Goal: Task Accomplishment & Management: Manage account settings

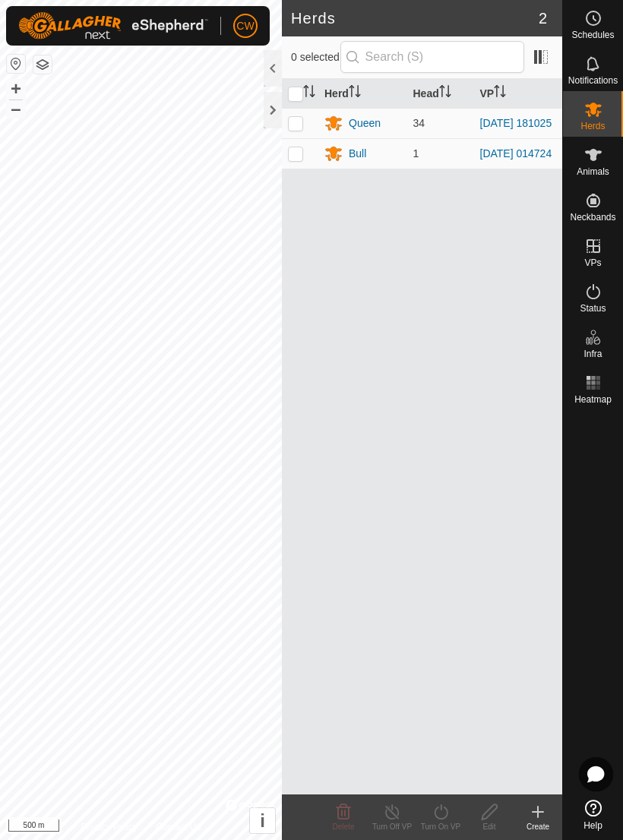
click at [296, 126] on p-checkbox at bounding box center [295, 123] width 15 height 12
checkbox input "true"
click at [346, 127] on div "Queen" at bounding box center [362, 123] width 77 height 18
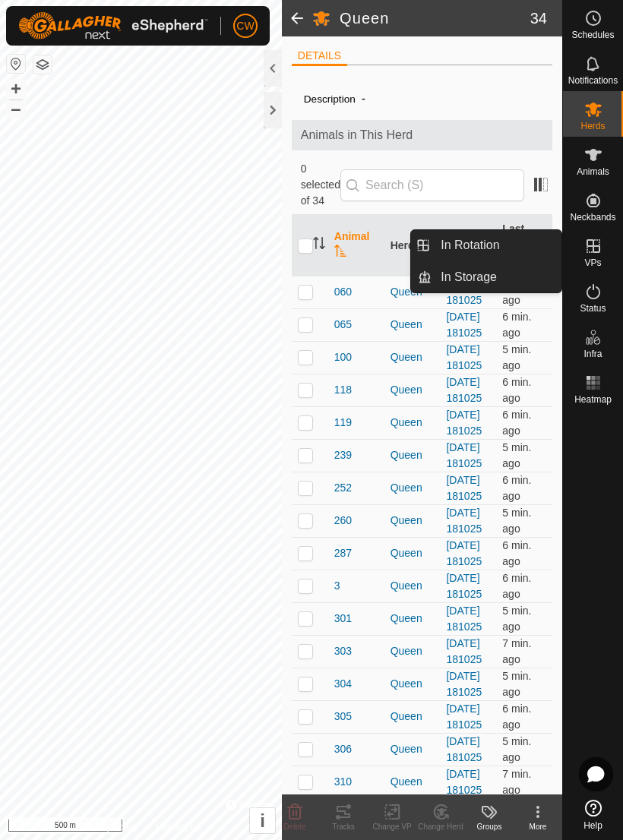
click at [446, 243] on span "In Rotation" at bounding box center [470, 245] width 58 height 18
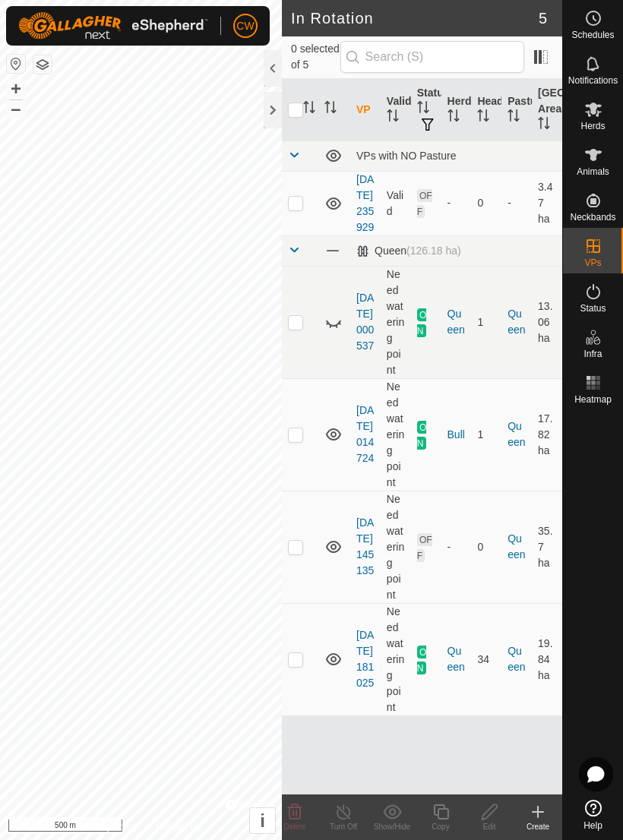
click at [290, 328] on p-checkbox at bounding box center [295, 322] width 15 height 12
click at [292, 328] on p-checkbox at bounding box center [295, 322] width 15 height 12
checkbox input "false"
click at [291, 473] on td at bounding box center [300, 434] width 36 height 112
checkbox input "true"
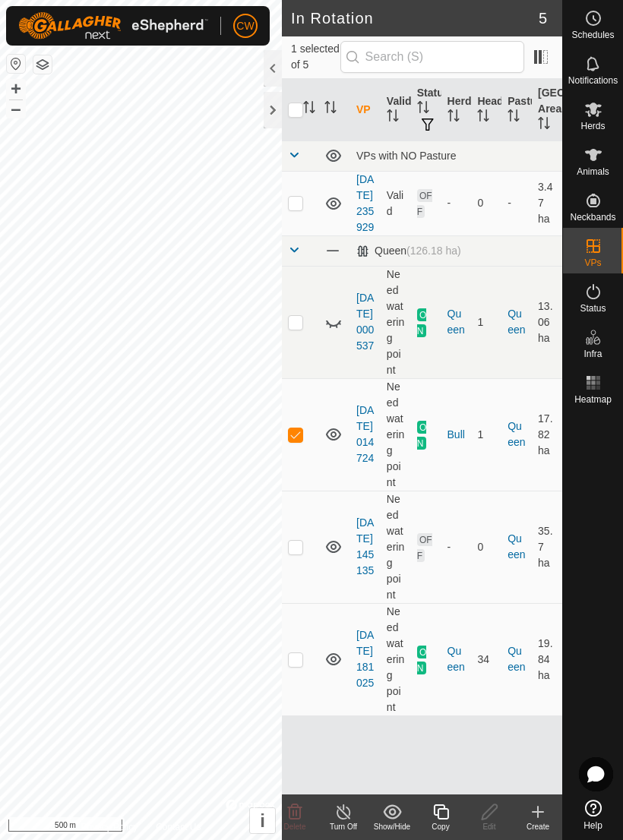
click at [292, 553] on p-checkbox at bounding box center [295, 547] width 15 height 12
checkbox input "true"
click at [286, 472] on td at bounding box center [300, 434] width 36 height 112
click at [299, 441] on p-checkbox at bounding box center [295, 434] width 15 height 12
click at [294, 441] on p-checkbox at bounding box center [295, 434] width 15 height 12
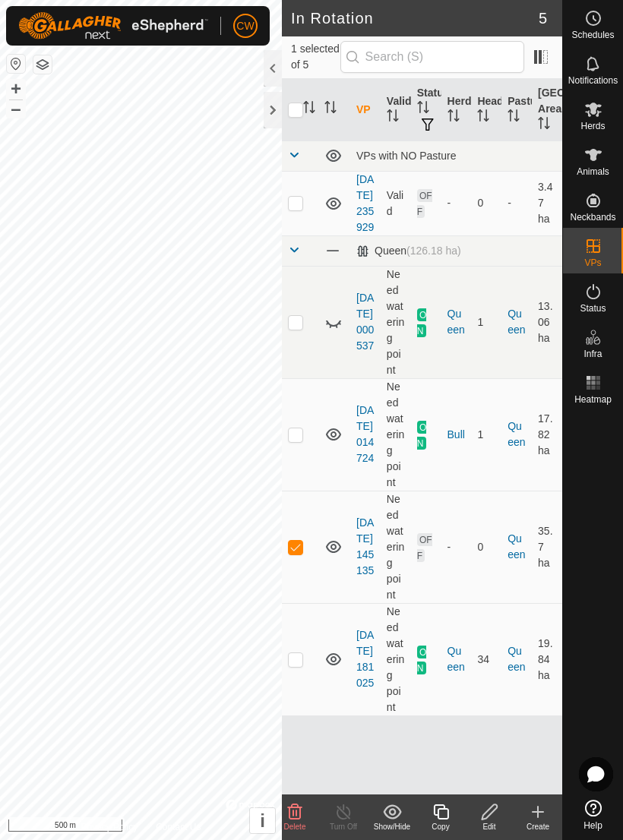
click at [335, 669] on icon at bounding box center [333, 659] width 18 height 18
click at [331, 556] on icon at bounding box center [333, 547] width 18 height 18
click at [330, 444] on icon at bounding box center [333, 434] width 18 height 18
click at [306, 475] on td at bounding box center [300, 434] width 36 height 112
checkbox input "true"
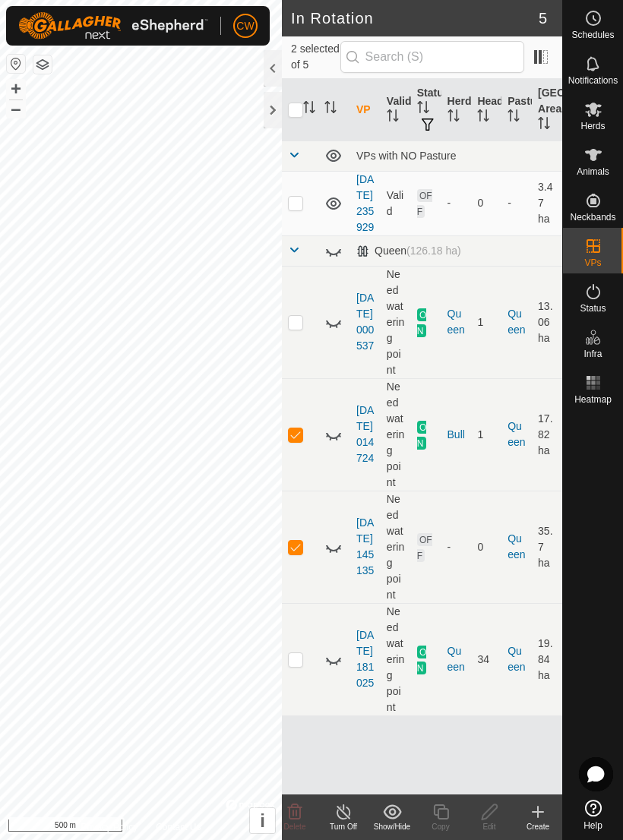
click at [299, 553] on p-checkbox at bounding box center [295, 547] width 15 height 12
checkbox input "false"
click at [300, 441] on p-checkbox at bounding box center [295, 434] width 15 height 12
checkbox input "false"
click at [310, 219] on td at bounding box center [300, 203] width 36 height 65
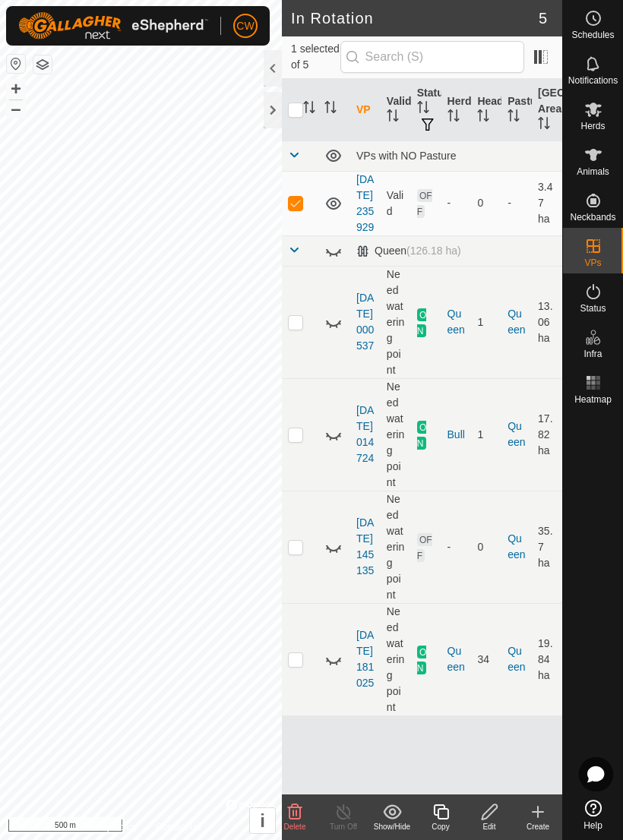
click at [308, 221] on td at bounding box center [300, 203] width 36 height 65
checkbox input "false"
click at [308, 697] on td at bounding box center [300, 659] width 36 height 112
checkbox input "true"
click at [304, 584] on td at bounding box center [300, 547] width 36 height 112
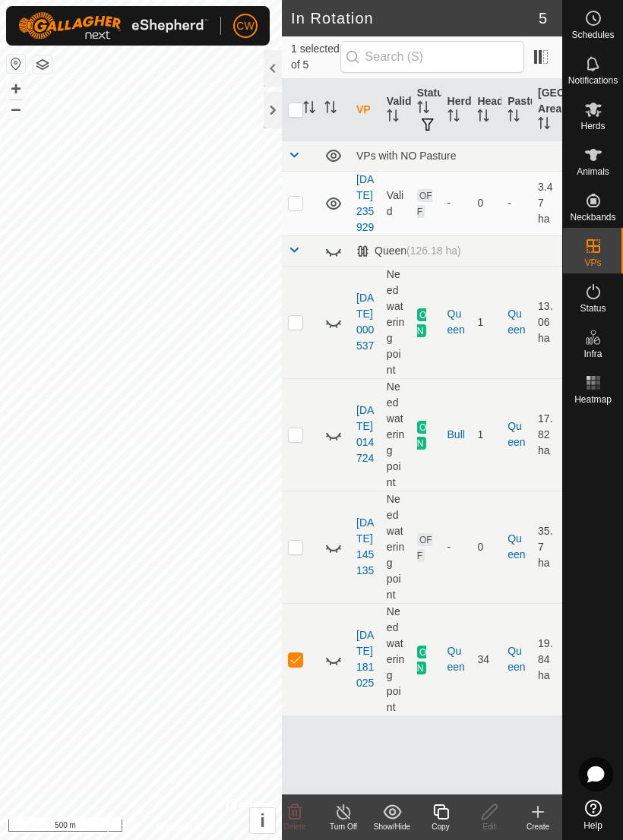
checkbox input "true"
click at [304, 474] on td at bounding box center [300, 434] width 36 height 112
checkbox input "true"
click at [302, 364] on td at bounding box center [300, 322] width 36 height 112
checkbox input "true"
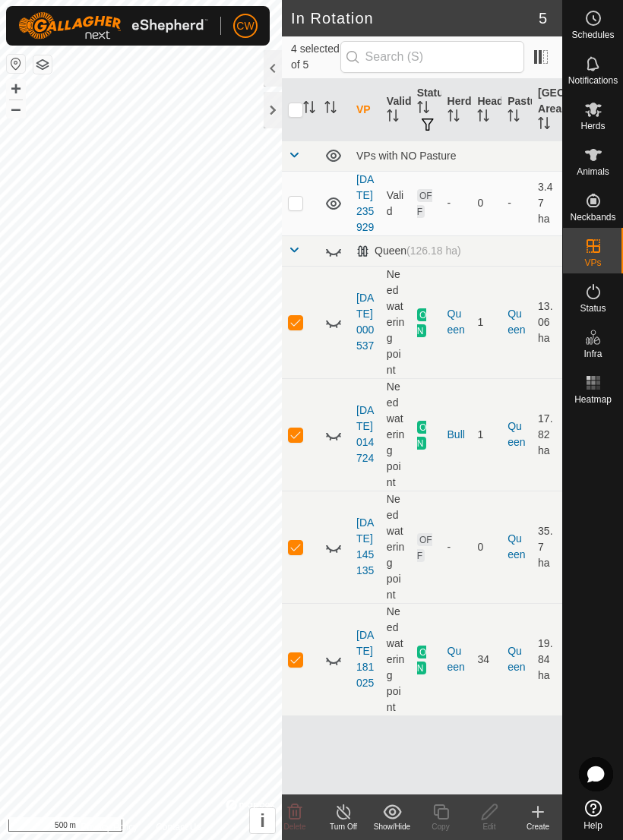
click at [358, 102] on th "VP" at bounding box center [365, 110] width 30 height 62
click at [289, 108] on input "checkbox" at bounding box center [295, 110] width 15 height 15
checkbox input "true"
click at [294, 96] on th at bounding box center [300, 110] width 36 height 62
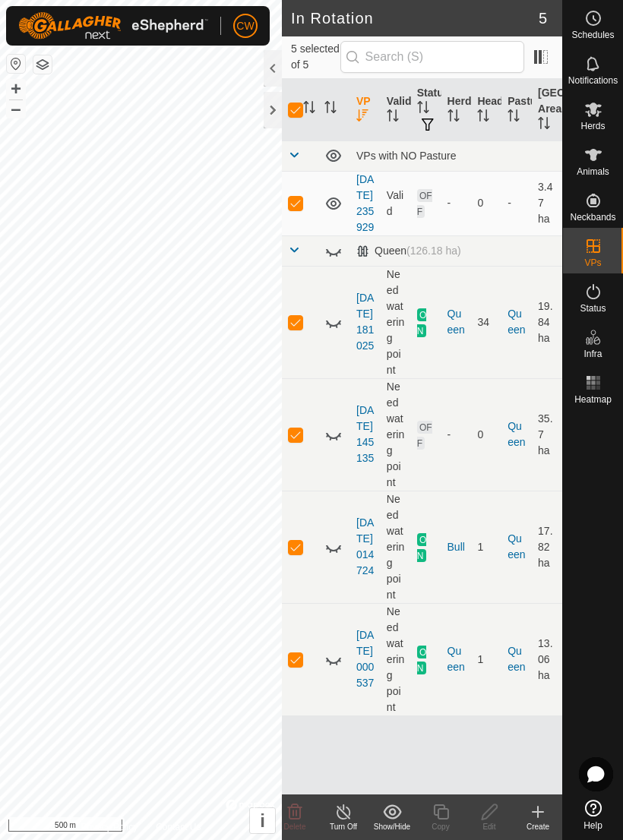
click at [264, 107] on div at bounding box center [273, 110] width 18 height 36
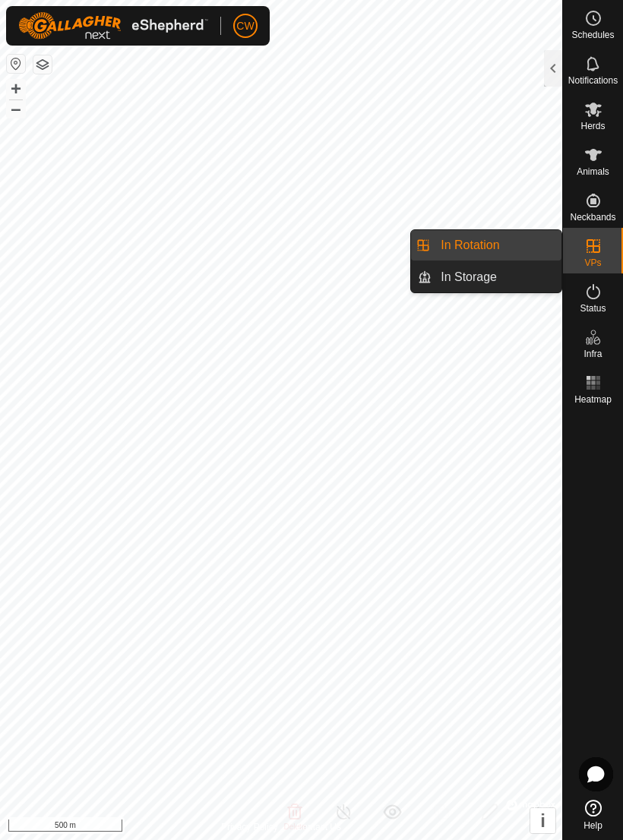
click at [447, 246] on span "In Rotation" at bounding box center [470, 245] width 58 height 18
click at [454, 277] on span "In Storage" at bounding box center [469, 277] width 56 height 18
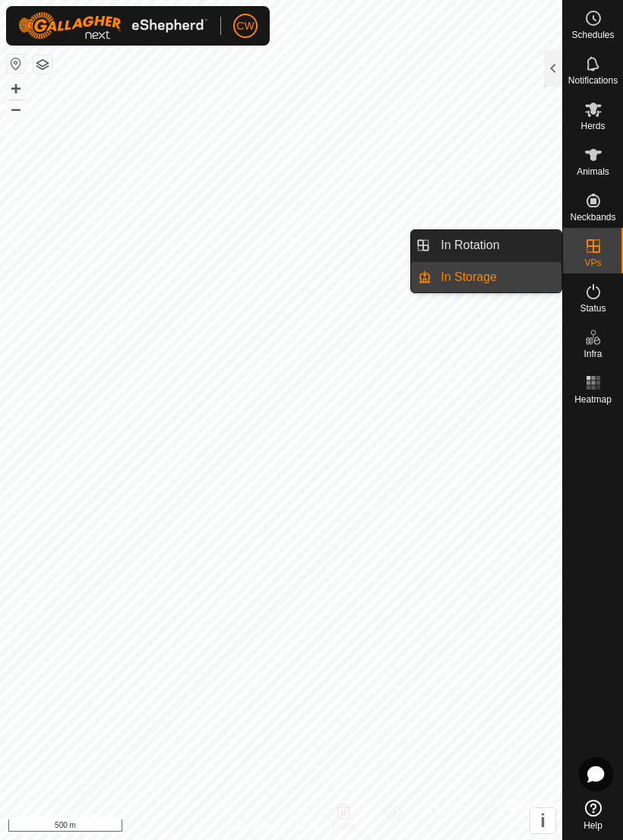
click at [504, 292] on link "In Storage" at bounding box center [497, 277] width 130 height 30
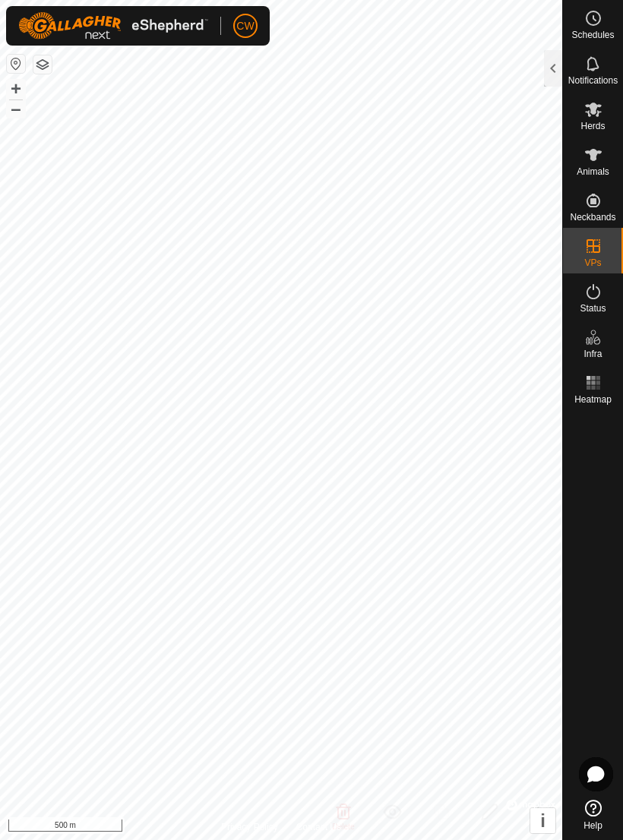
click at [552, 71] on div at bounding box center [553, 68] width 18 height 36
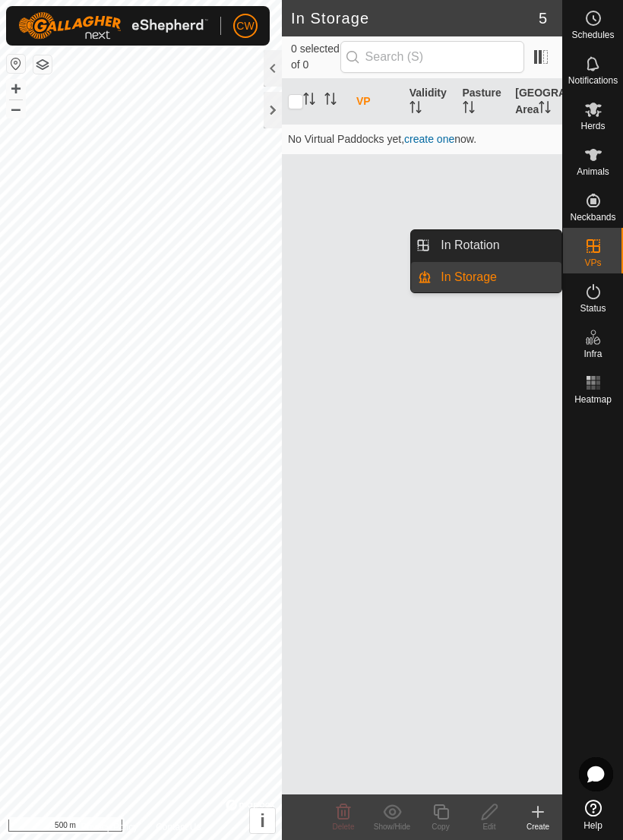
click at [501, 283] on link "In Storage" at bounding box center [497, 277] width 130 height 30
click at [498, 250] on span "In Rotation" at bounding box center [470, 245] width 58 height 18
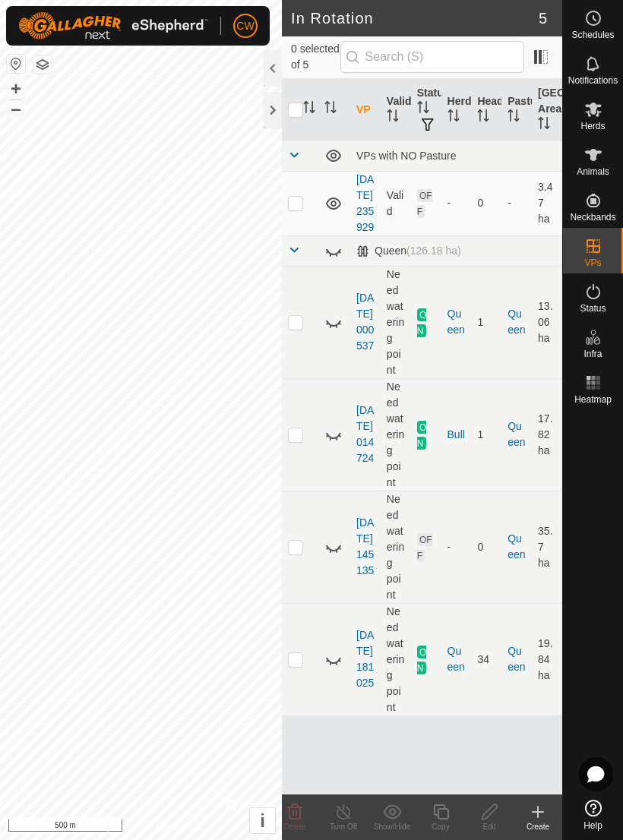
click at [310, 223] on td at bounding box center [300, 203] width 36 height 65
click at [311, 217] on td at bounding box center [300, 203] width 36 height 65
checkbox input "false"
click at [299, 256] on span at bounding box center [294, 250] width 12 height 12
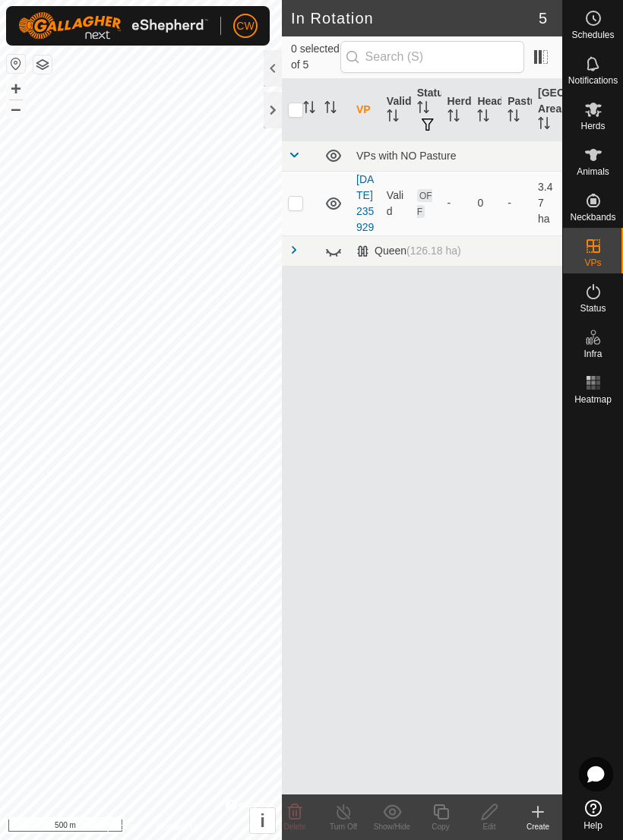
click at [299, 256] on span at bounding box center [294, 250] width 12 height 12
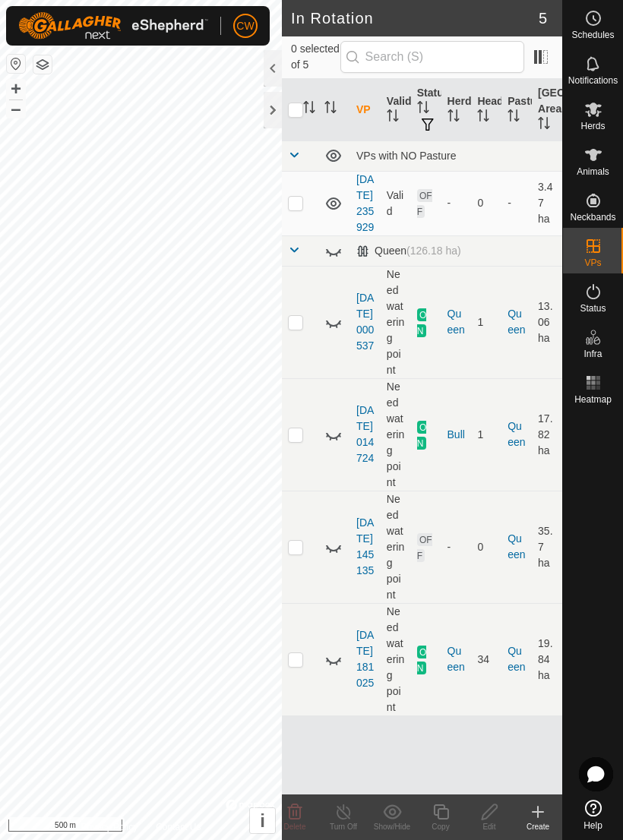
click at [302, 328] on p-checkbox at bounding box center [295, 322] width 15 height 12
checkbox input "true"
click at [311, 472] on td at bounding box center [300, 434] width 36 height 112
checkbox input "true"
click at [303, 574] on td at bounding box center [300, 547] width 36 height 112
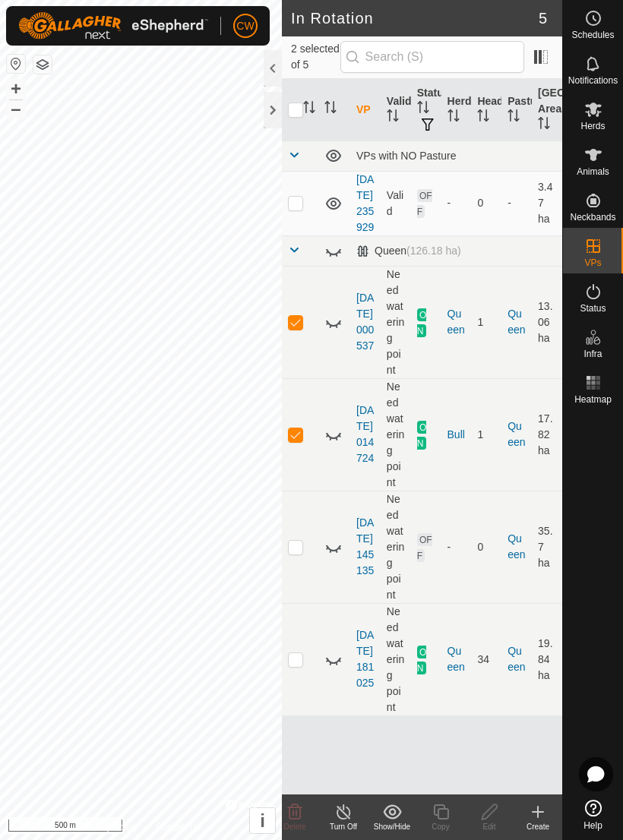
checkbox input "true"
click at [315, 690] on td at bounding box center [300, 659] width 36 height 112
checkbox input "true"
click at [403, 810] on show-hide-svg-icon at bounding box center [392, 812] width 49 height 18
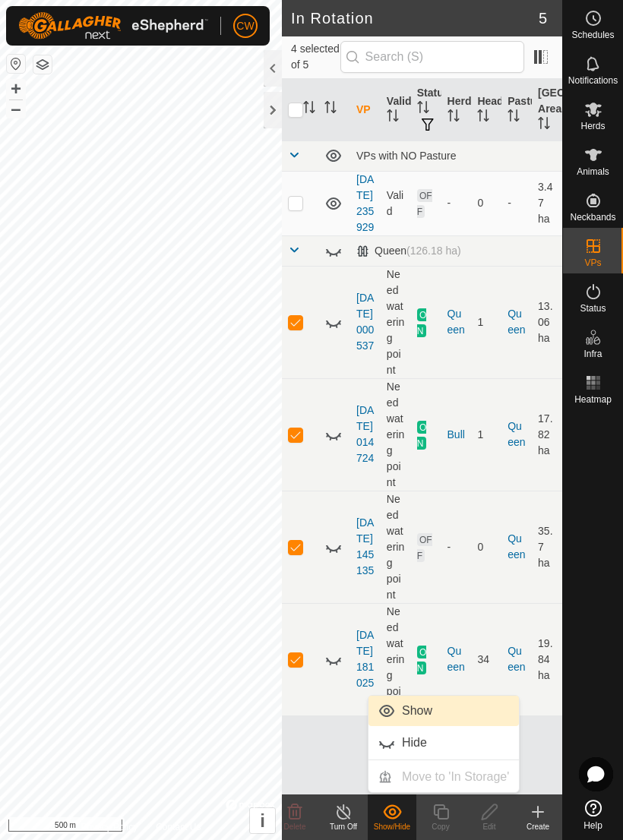
click at [432, 719] on span "Show" at bounding box center [417, 711] width 30 height 18
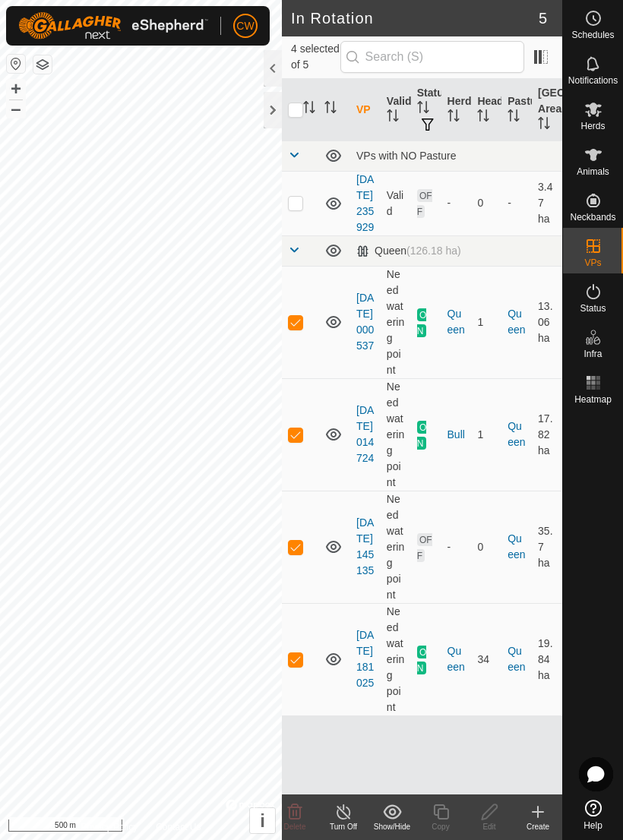
click at [310, 359] on td at bounding box center [300, 322] width 36 height 112
click at [307, 356] on td at bounding box center [300, 322] width 36 height 112
click at [303, 350] on td at bounding box center [300, 322] width 36 height 112
checkbox input "false"
click at [306, 473] on td at bounding box center [300, 434] width 36 height 112
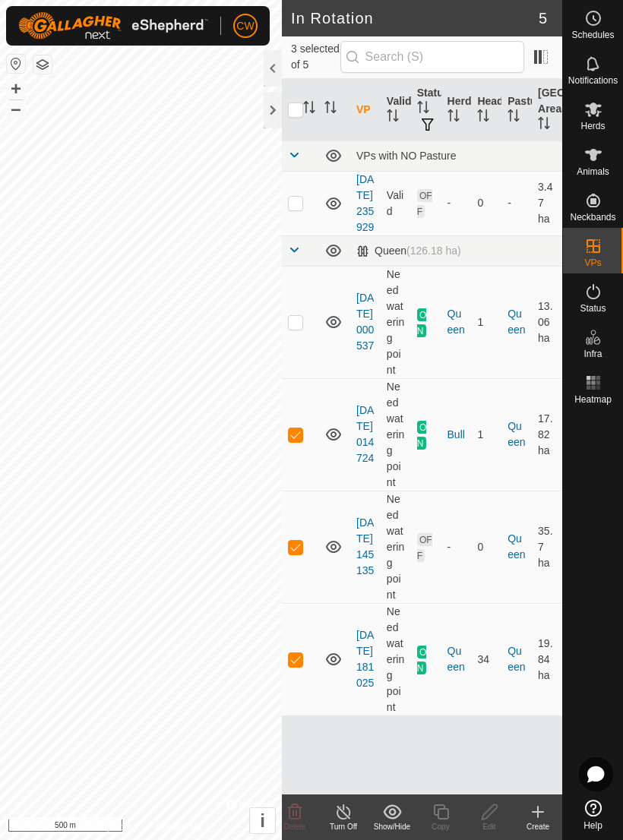
checkbox input "false"
click at [310, 691] on td at bounding box center [300, 659] width 36 height 112
click at [310, 695] on td at bounding box center [300, 659] width 36 height 112
checkbox input "true"
click at [299, 553] on p-checkbox at bounding box center [295, 547] width 15 height 12
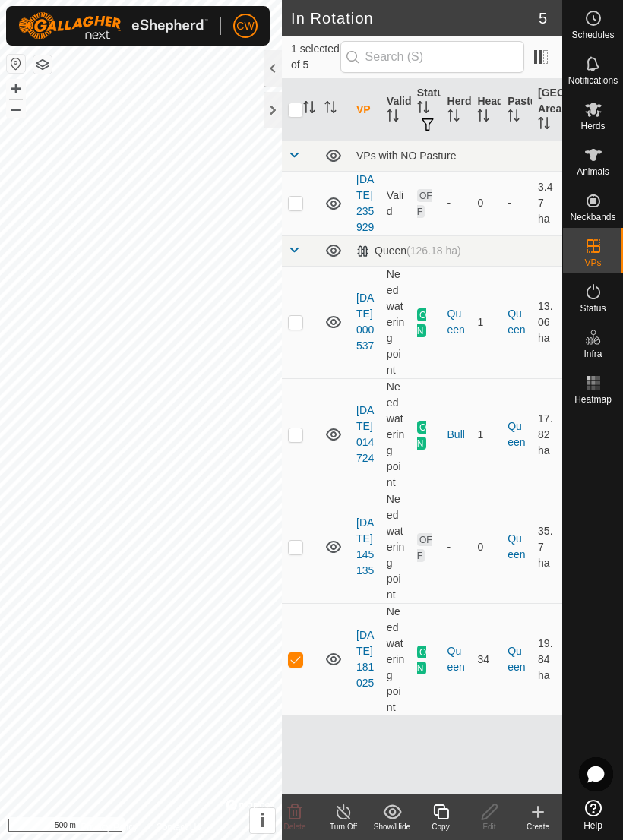
click at [315, 583] on td at bounding box center [300, 547] width 36 height 112
checkbox input "true"
click at [302, 328] on p-checkbox at bounding box center [295, 322] width 15 height 12
checkbox input "true"
click at [311, 461] on td at bounding box center [300, 434] width 36 height 112
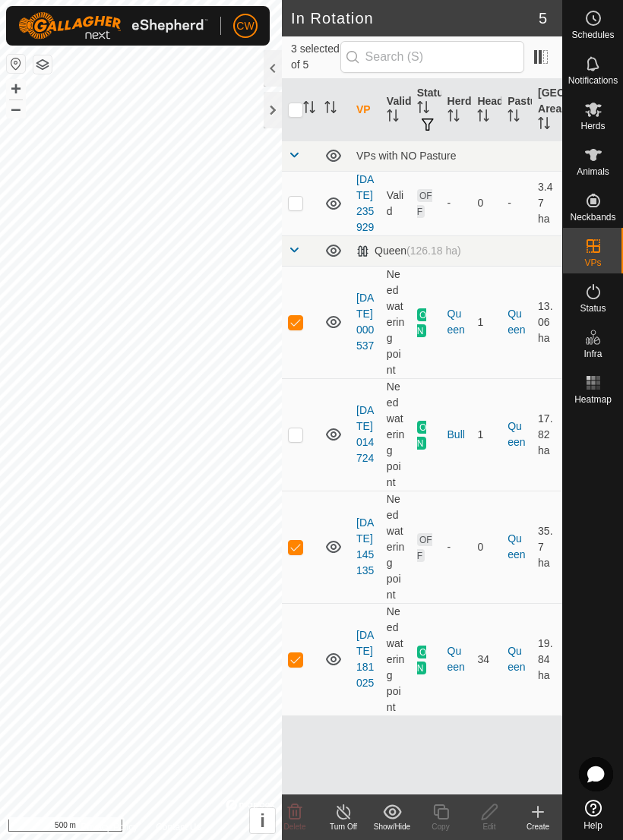
checkbox input "true"
click at [399, 817] on icon at bounding box center [392, 812] width 19 height 18
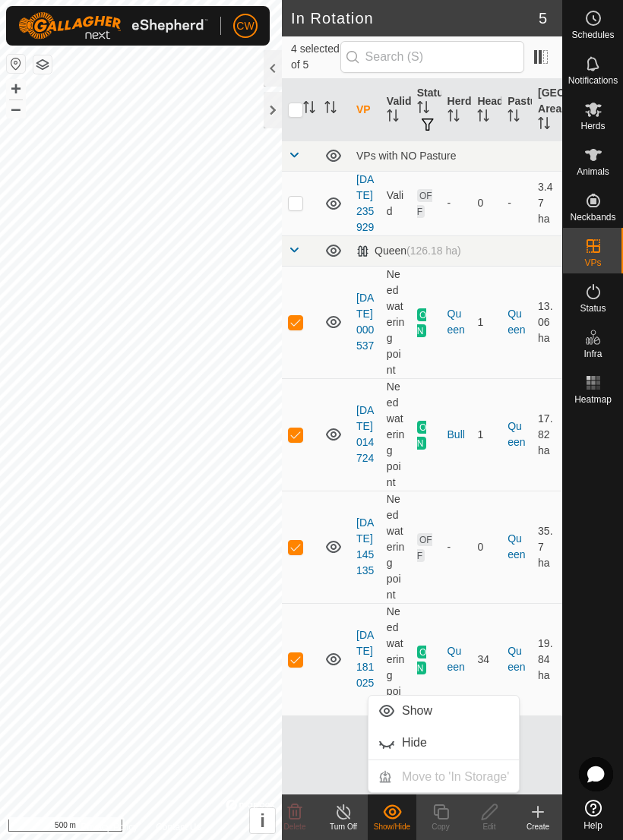
click at [546, 761] on div "VP Validity Status Herd Head Pasture Grazing Area VPs with NO Pasture 2025-07-0…" at bounding box center [422, 437] width 280 height 716
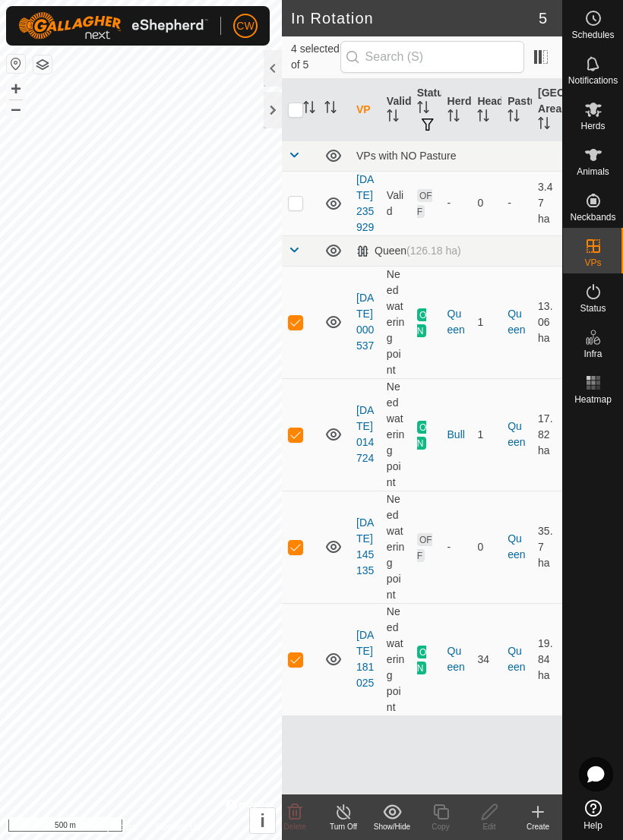
click at [313, 217] on td at bounding box center [300, 203] width 36 height 65
checkbox input "true"
click at [308, 219] on td at bounding box center [300, 203] width 36 height 65
checkbox input "false"
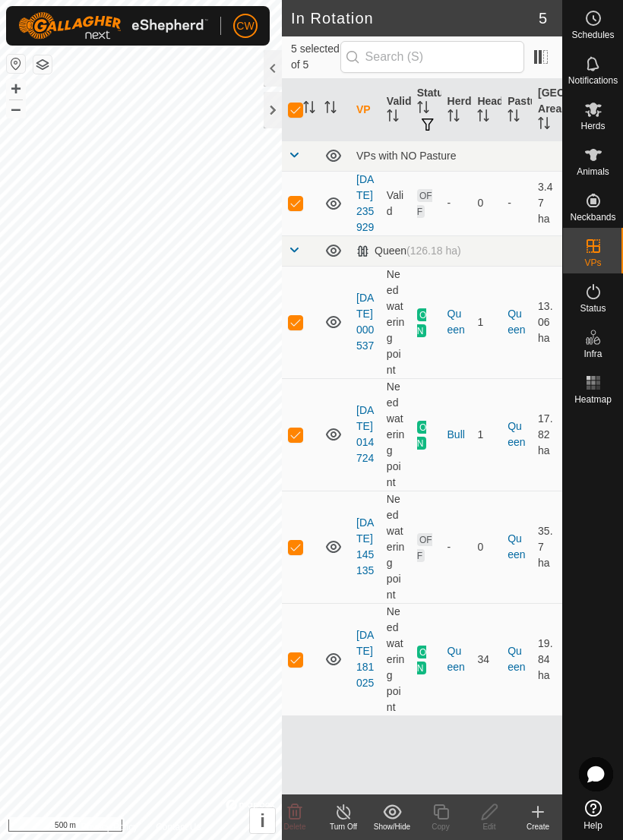
checkbox input "false"
click at [312, 114] on p-sorticon "Activate to sort" at bounding box center [309, 109] width 12 height 12
click at [311, 114] on p-sorticon "Activate to sort" at bounding box center [309, 109] width 12 height 12
click at [302, 114] on input "checkbox" at bounding box center [295, 110] width 15 height 15
checkbox input "true"
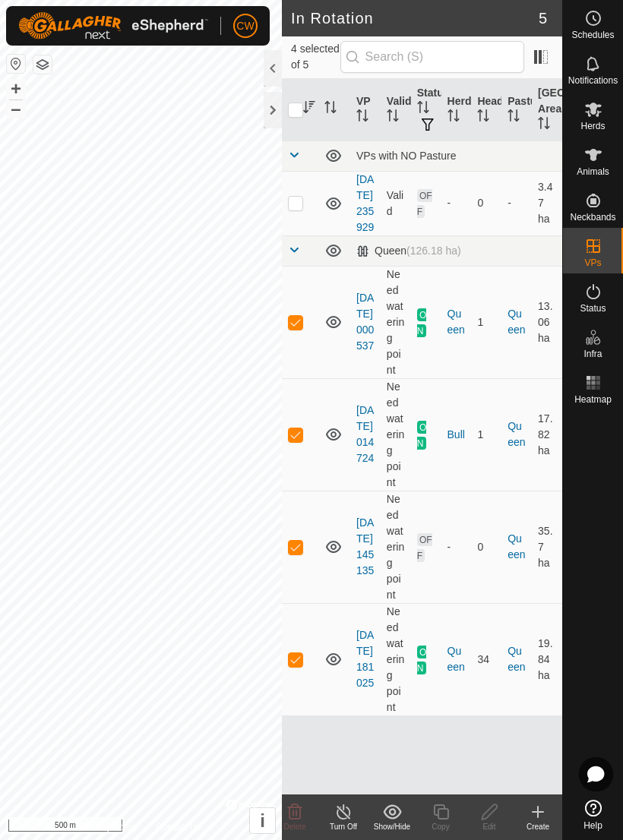
checkbox input "true"
click at [308, 115] on p-sorticon "Activate to sort" at bounding box center [309, 109] width 12 height 12
click at [372, 112] on th "VP" at bounding box center [365, 110] width 30 height 62
click at [375, 116] on th "VP" at bounding box center [365, 110] width 30 height 62
click at [309, 586] on td at bounding box center [300, 547] width 36 height 112
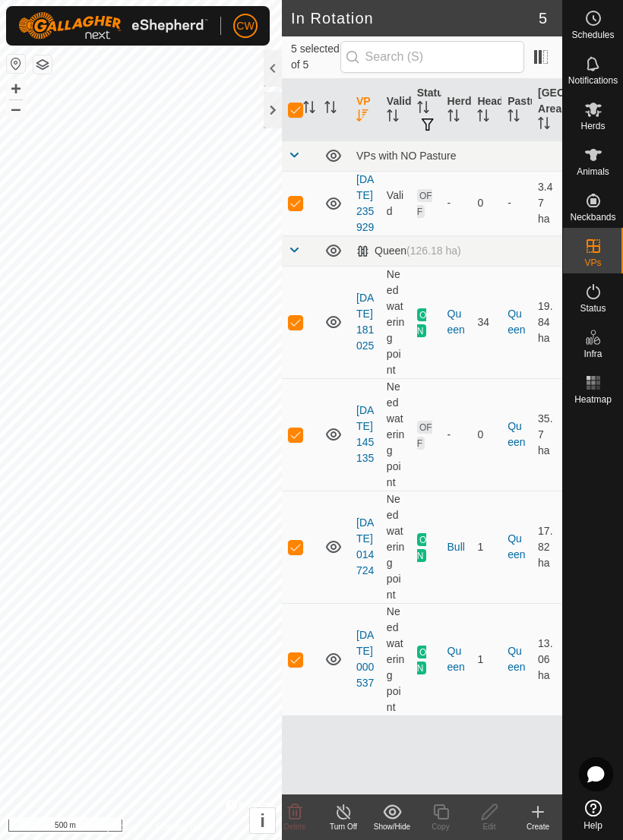
checkbox input "false"
click at [303, 583] on td at bounding box center [300, 547] width 36 height 112
checkbox input "true"
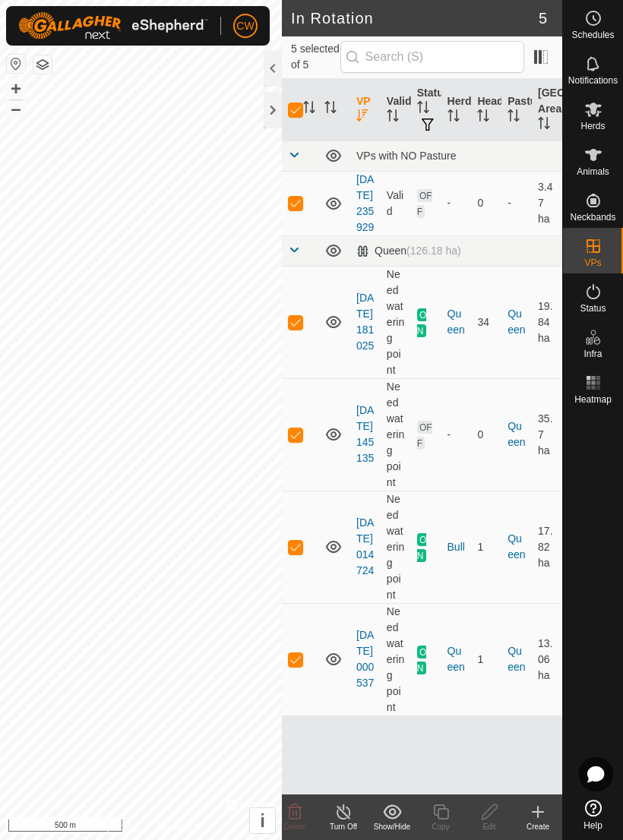
click at [306, 154] on td at bounding box center [300, 156] width 36 height 30
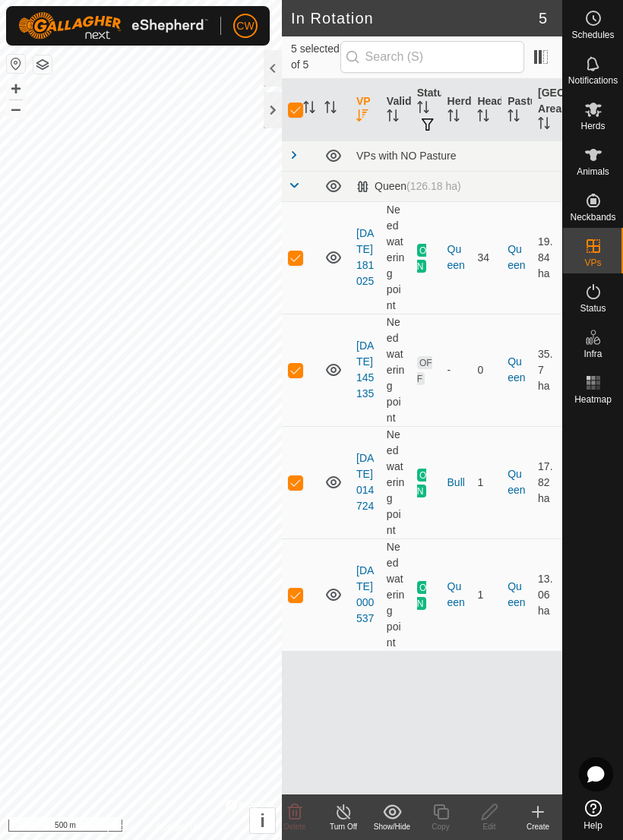
click at [298, 599] on p-checkbox at bounding box center [295, 595] width 15 height 12
checkbox input "false"
click at [305, 599] on td at bounding box center [300, 595] width 36 height 112
checkbox input "true"
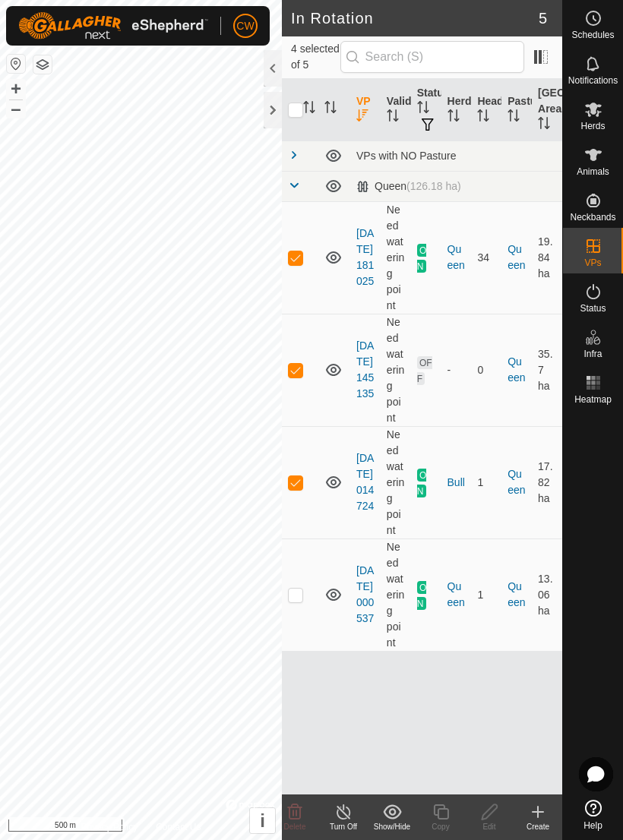
checkbox input "true"
click at [302, 491] on td at bounding box center [300, 482] width 36 height 112
checkbox input "false"
click at [304, 492] on td at bounding box center [300, 482] width 36 height 112
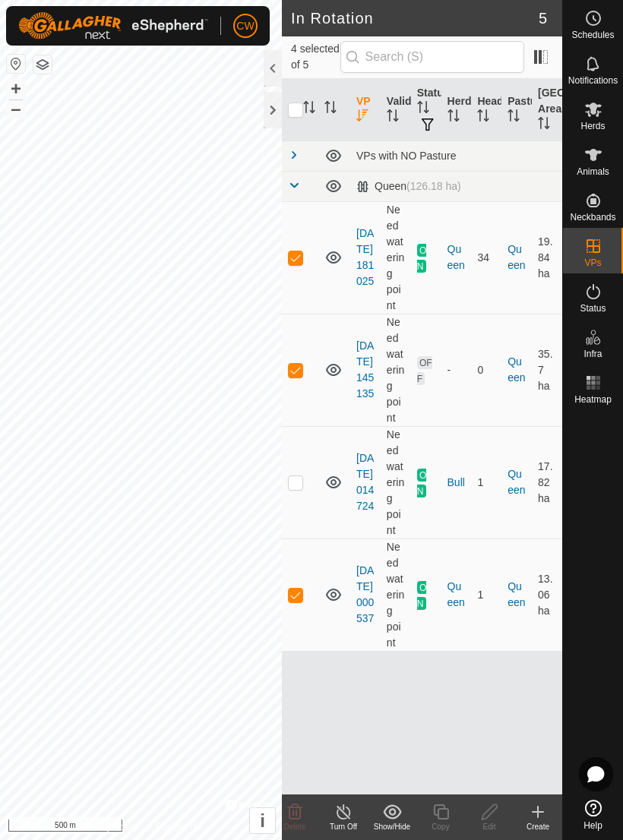
checkbox input "true"
click at [299, 374] on p-checkbox at bounding box center [295, 370] width 15 height 12
checkbox input "false"
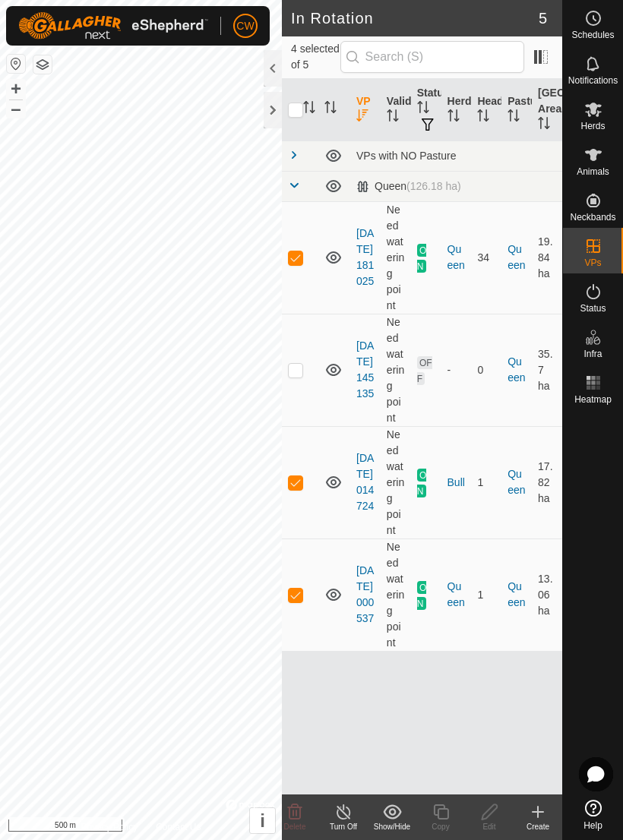
click at [304, 375] on td at bounding box center [300, 370] width 36 height 112
checkbox input "true"
click at [305, 267] on td at bounding box center [300, 257] width 36 height 112
checkbox input "false"
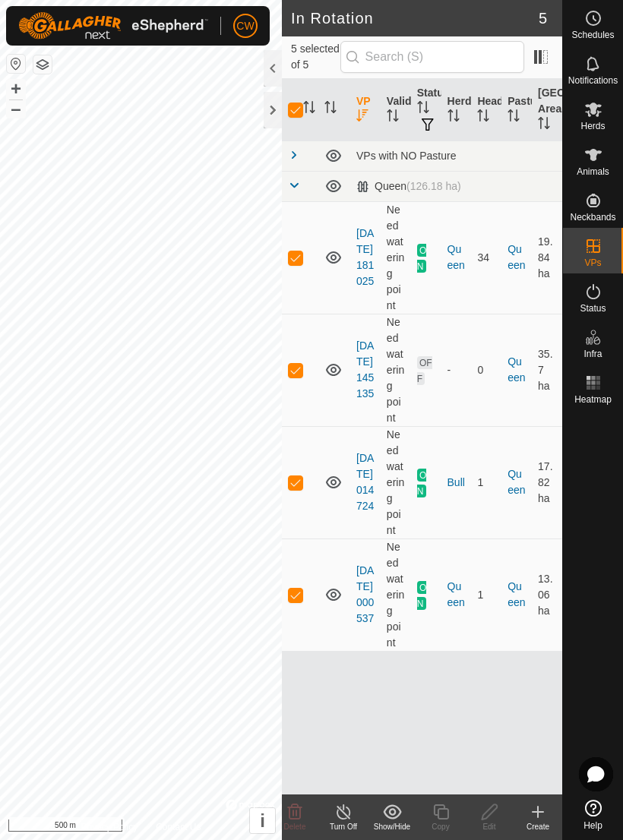
checkbox input "false"
click at [308, 268] on td at bounding box center [300, 257] width 36 height 112
checkbox input "true"
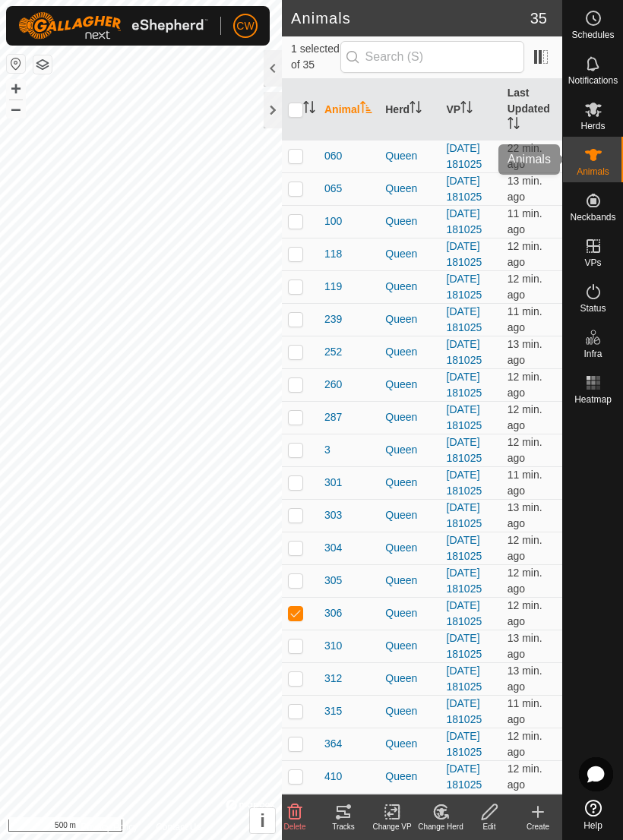
click at [612, 161] on div "Animals" at bounding box center [593, 160] width 60 height 46
click at [599, 122] on span "Herds" at bounding box center [592, 126] width 24 height 9
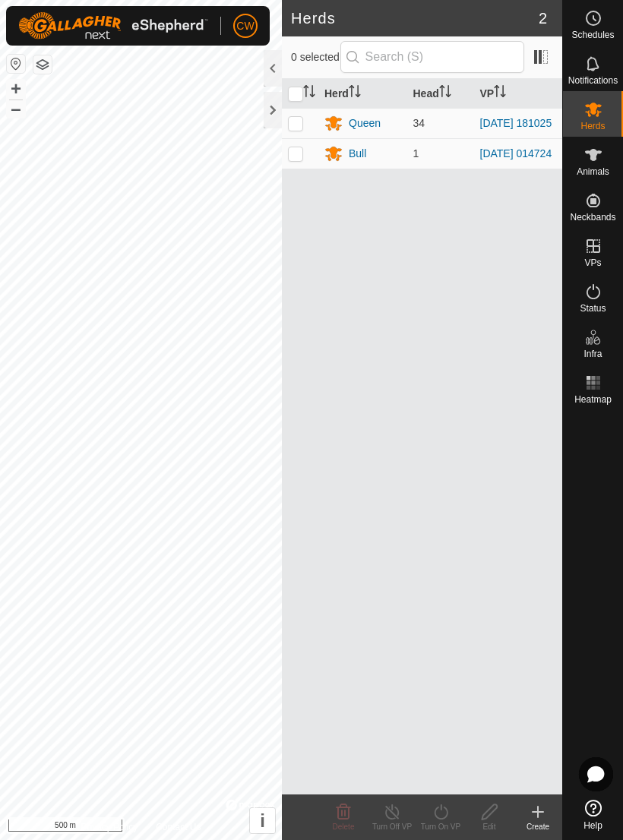
click at [305, 125] on td at bounding box center [300, 123] width 36 height 30
checkbox input "true"
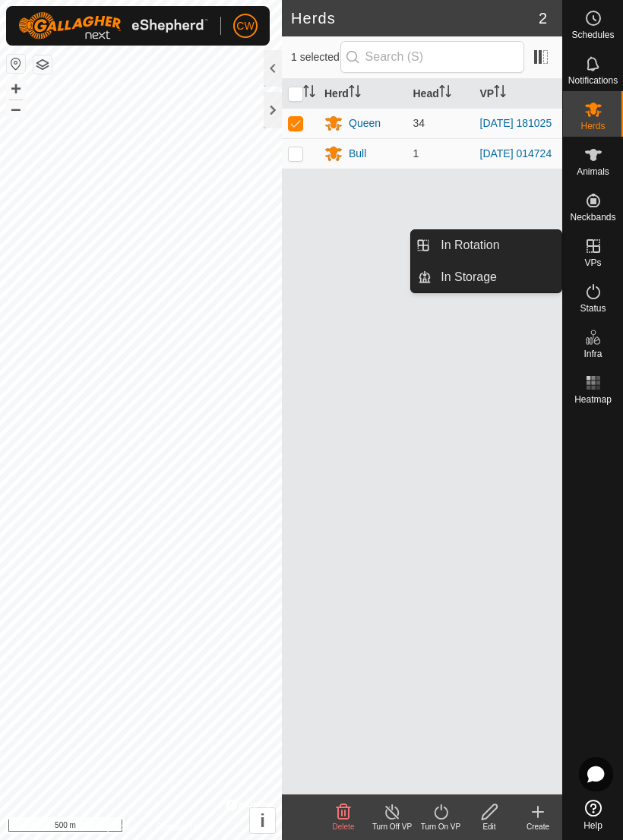
click at [482, 249] on span "In Rotation" at bounding box center [470, 245] width 58 height 18
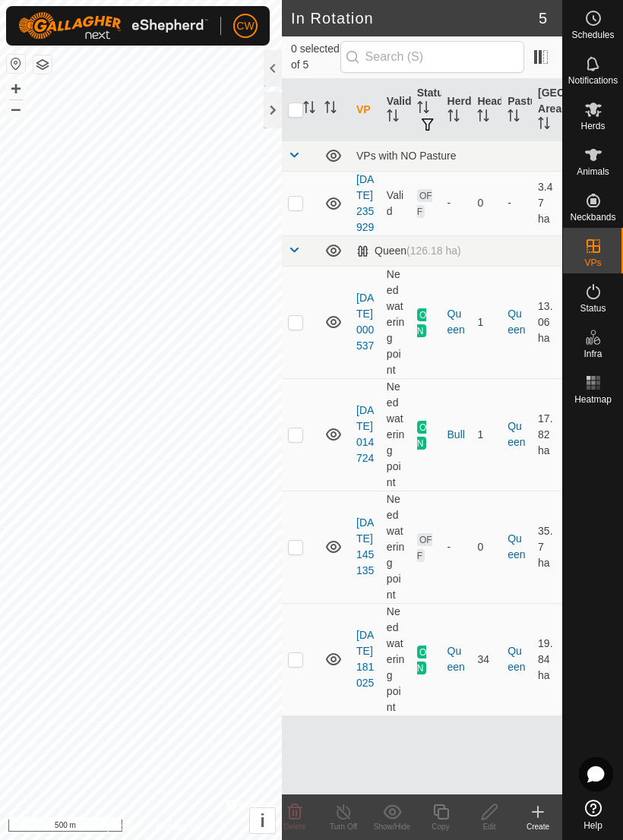
click at [308, 356] on td at bounding box center [300, 322] width 36 height 112
click at [308, 355] on td at bounding box center [300, 322] width 36 height 112
checkbox input "false"
click at [308, 471] on td at bounding box center [300, 434] width 36 height 112
click at [302, 441] on p-checkbox at bounding box center [295, 434] width 15 height 12
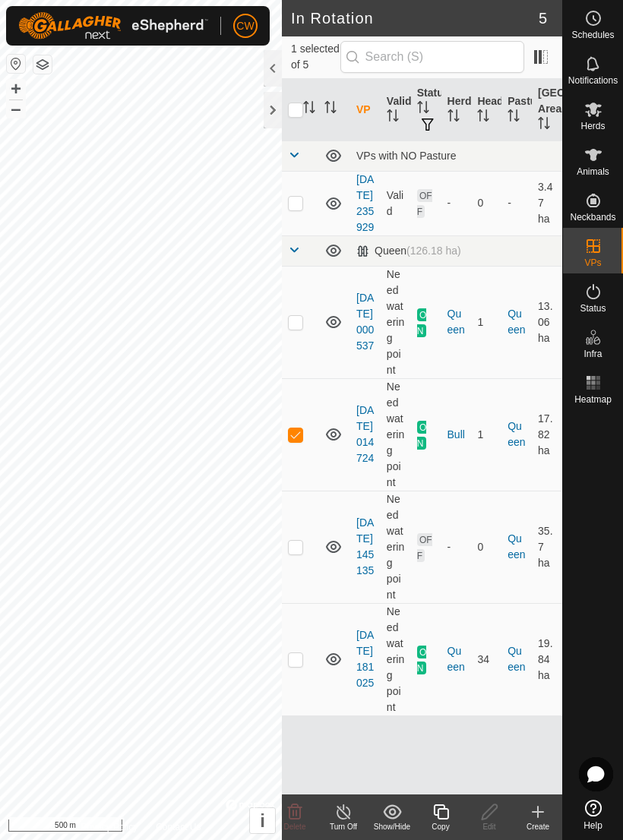
checkbox input "false"
click at [310, 584] on td at bounding box center [300, 547] width 36 height 112
checkbox input "true"
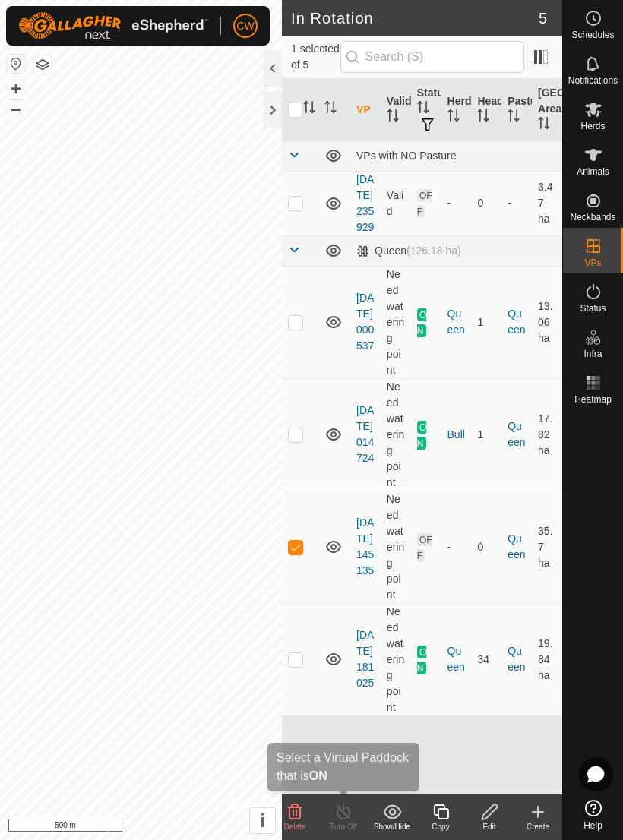
click at [348, 815] on icon at bounding box center [343, 812] width 19 height 18
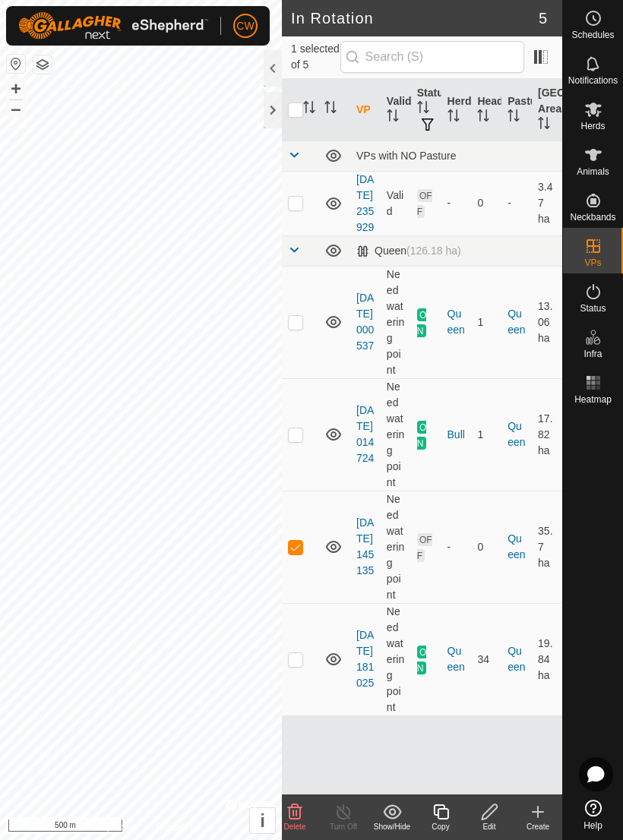
click at [354, 815] on turn-off-svg-icon at bounding box center [343, 812] width 49 height 18
click at [425, 562] on span "OFF" at bounding box center [424, 547] width 15 height 29
click at [310, 111] on icon "Activate to sort" at bounding box center [309, 107] width 12 height 12
click at [292, 328] on p-checkbox at bounding box center [295, 322] width 15 height 12
checkbox input "false"
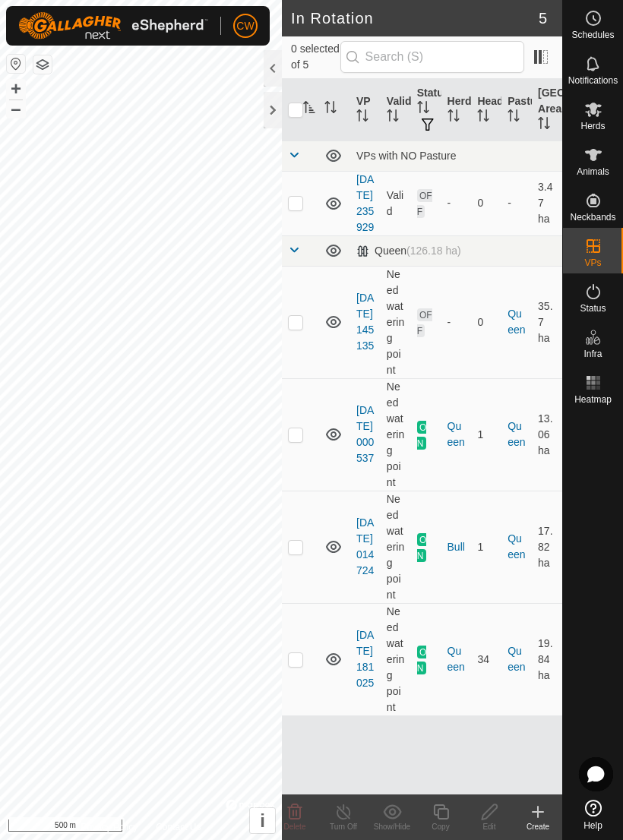
click at [293, 109] on input "checkbox" at bounding box center [295, 110] width 15 height 15
checkbox input "true"
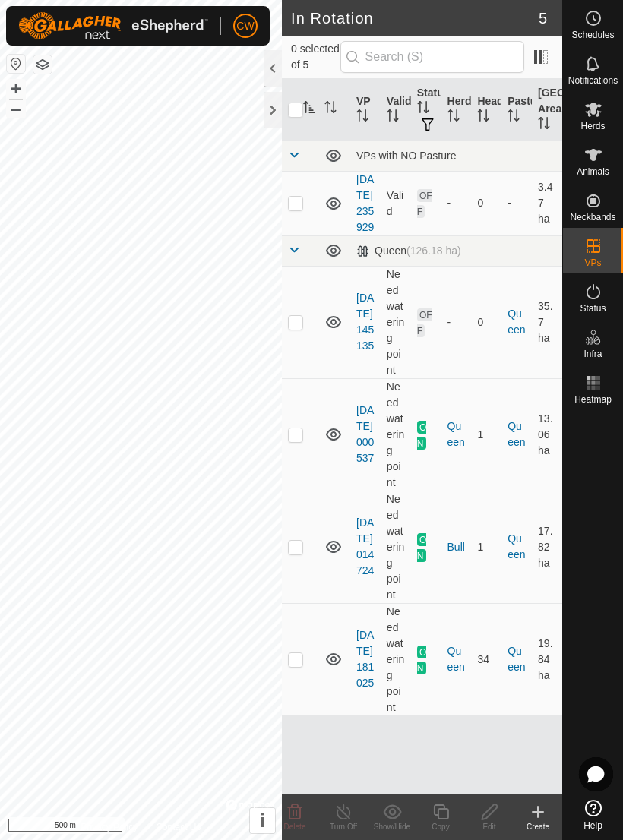
checkbox input "true"
click at [292, 328] on p-checkbox at bounding box center [295, 322] width 15 height 12
checkbox input "false"
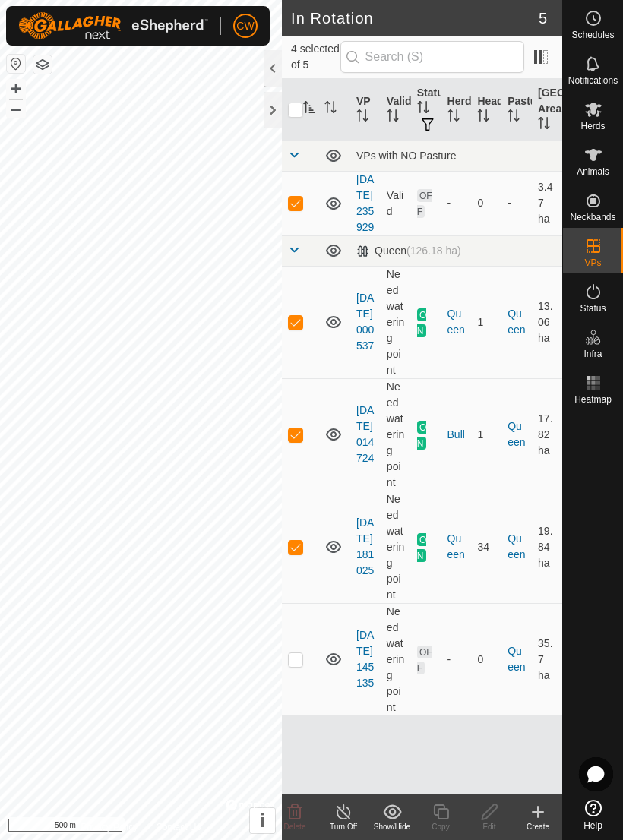
click at [285, 346] on td at bounding box center [300, 322] width 36 height 112
checkbox input "false"
click at [283, 349] on td at bounding box center [300, 322] width 36 height 112
checkbox input "false"
click at [286, 344] on td at bounding box center [300, 322] width 36 height 112
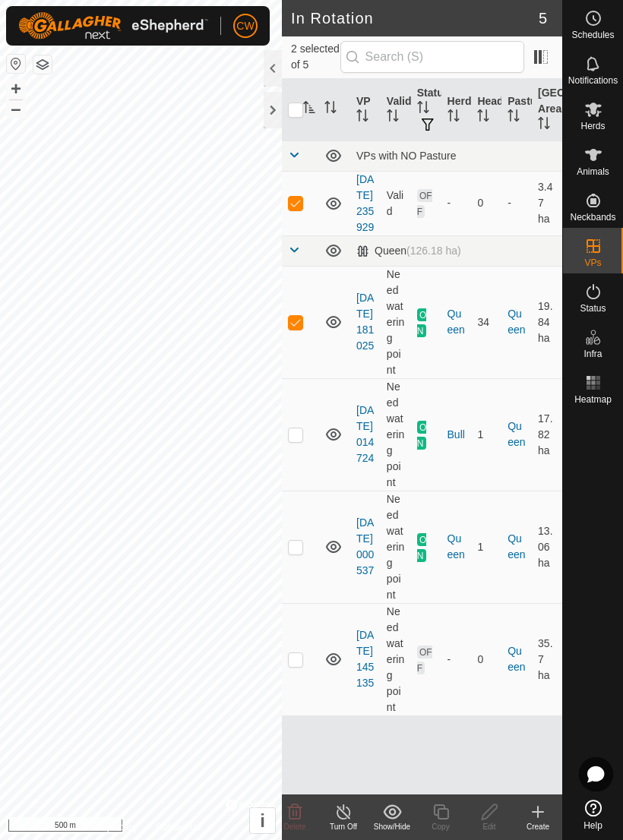
checkbox input "false"
click at [295, 709] on td at bounding box center [300, 659] width 36 height 112
checkbox input "true"
click at [291, 328] on p-checkbox at bounding box center [295, 322] width 15 height 12
checkbox input "false"
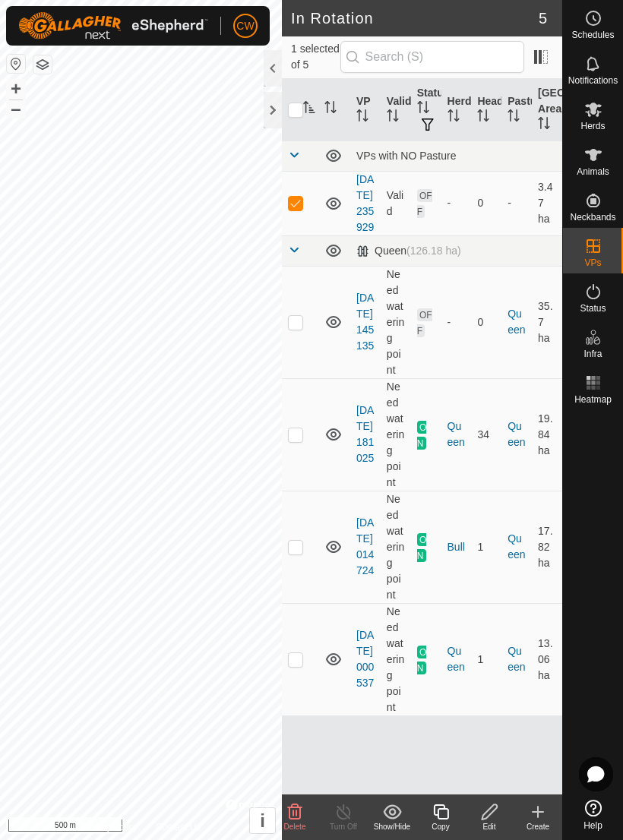
click at [406, 343] on td "Need watering point" at bounding box center [396, 322] width 30 height 112
click at [293, 209] on p-checkbox at bounding box center [295, 203] width 15 height 12
checkbox input "false"
click at [594, 814] on icon at bounding box center [593, 808] width 17 height 17
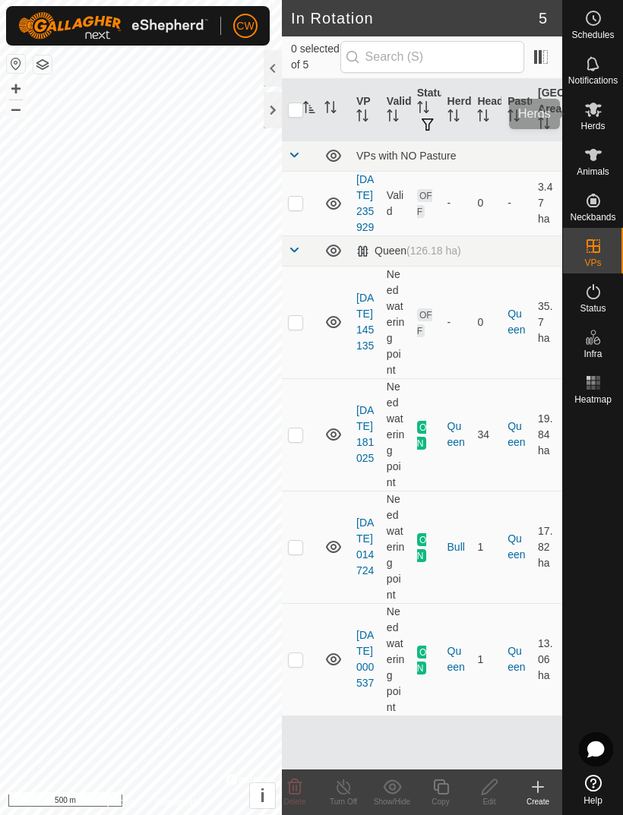
click at [593, 115] on icon at bounding box center [593, 109] width 18 height 18
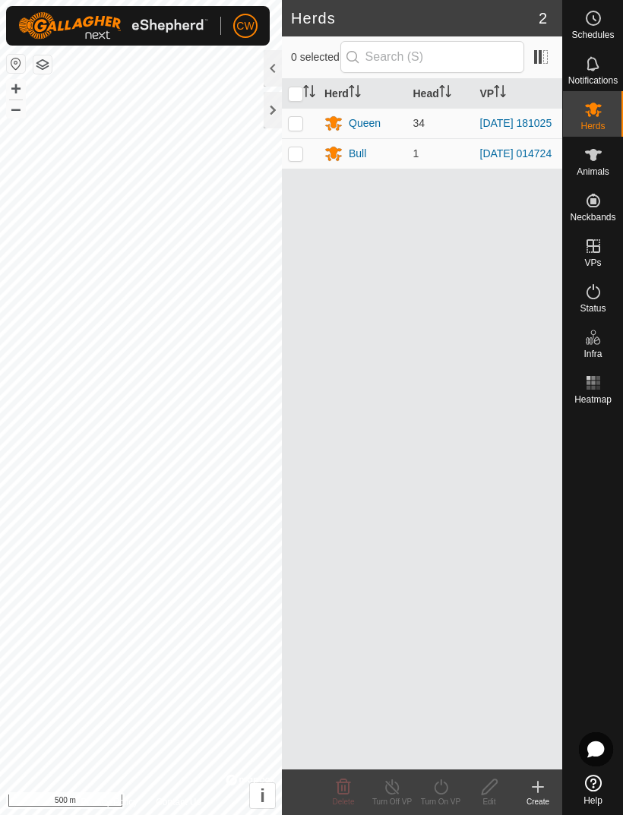
click at [305, 133] on td at bounding box center [300, 123] width 36 height 30
checkbox input "true"
click at [442, 794] on icon at bounding box center [441, 786] width 14 height 15
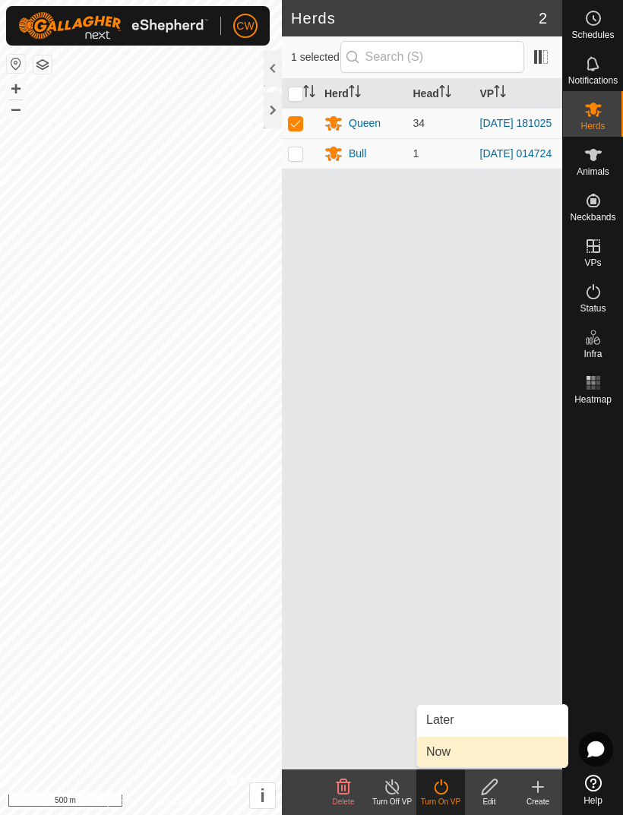
click at [461, 757] on link "Now" at bounding box center [492, 752] width 150 height 30
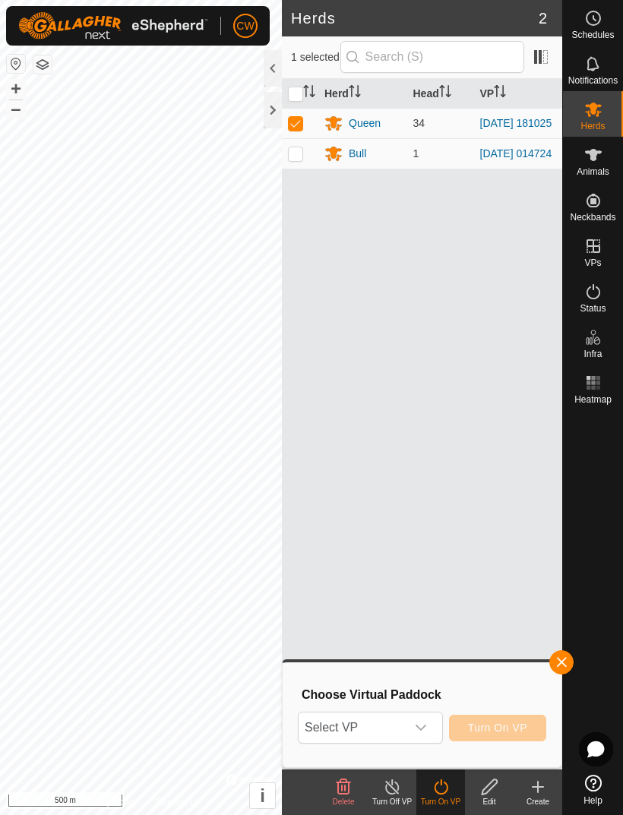
click at [433, 724] on div "dropdown trigger" at bounding box center [421, 728] width 30 height 30
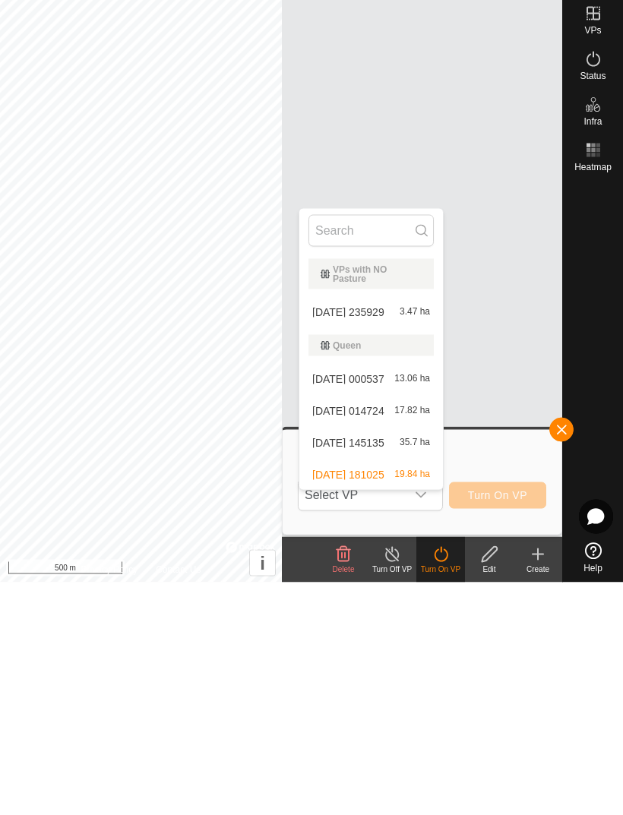
click at [392, 602] on div "2025-07-02 000537 13.06 ha" at bounding box center [370, 611] width 125 height 18
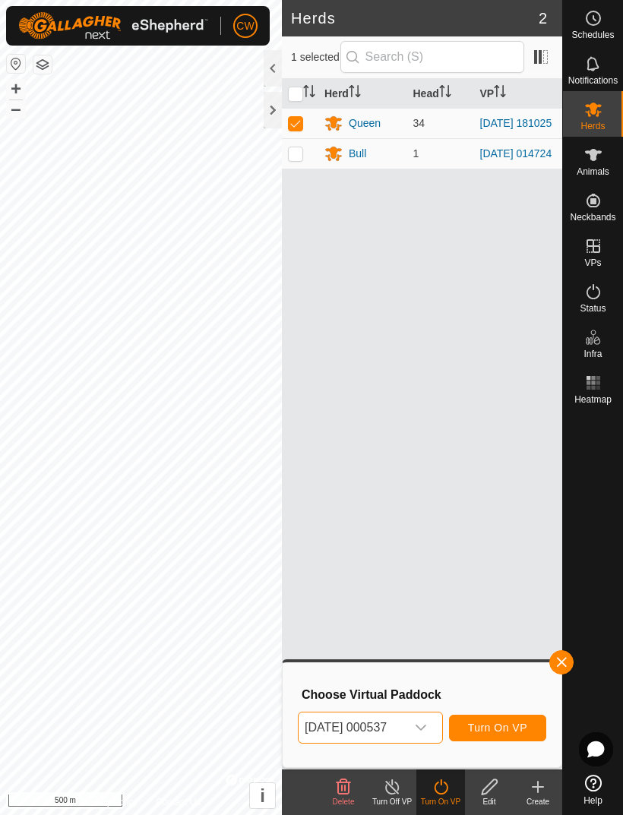
click at [436, 729] on div "dropdown trigger" at bounding box center [421, 728] width 30 height 30
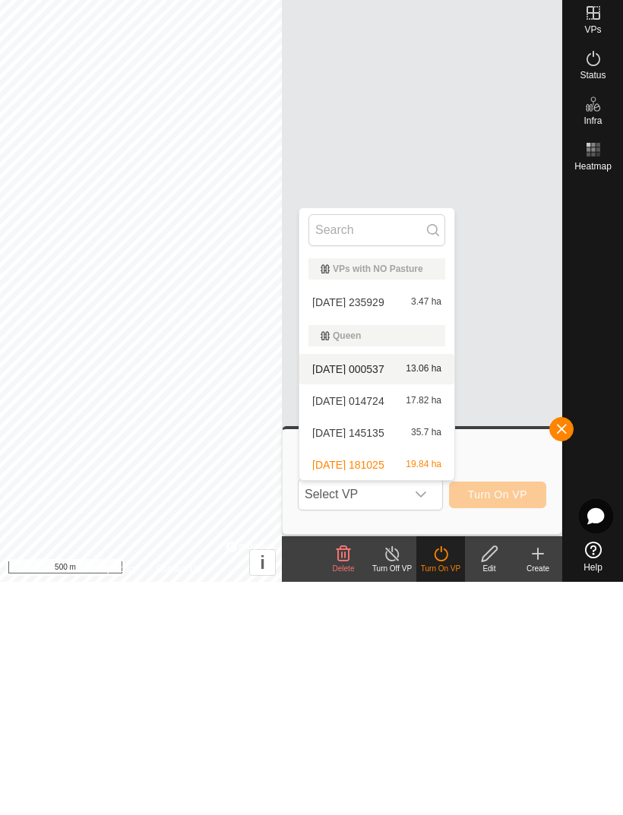
click at [501, 722] on span "Turn On VP" at bounding box center [497, 728] width 59 height 12
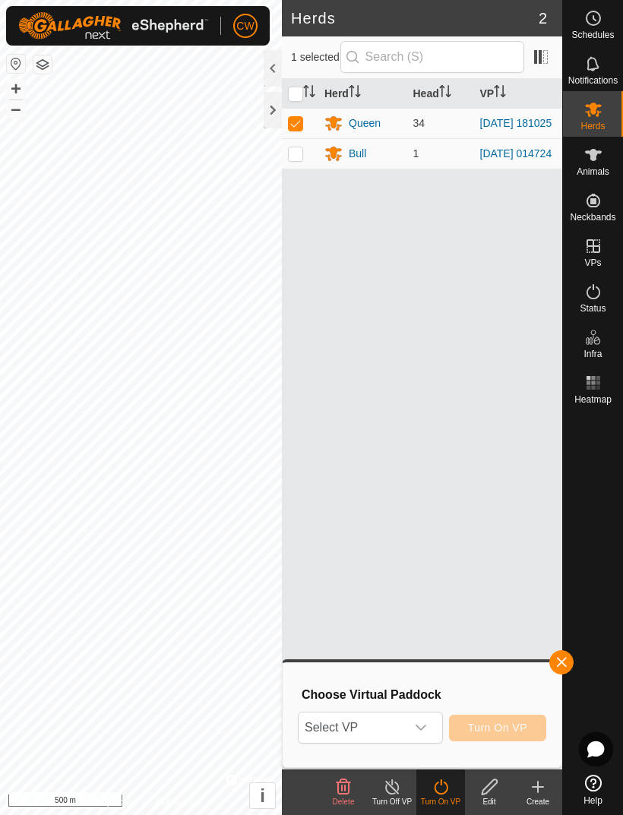
click at [422, 730] on icon "dropdown trigger" at bounding box center [421, 728] width 12 height 12
click at [507, 731] on span "Turn On VP" at bounding box center [497, 728] width 59 height 12
click at [503, 726] on span "Turn On VP" at bounding box center [497, 728] width 59 height 12
click at [565, 663] on span "button" at bounding box center [561, 662] width 12 height 12
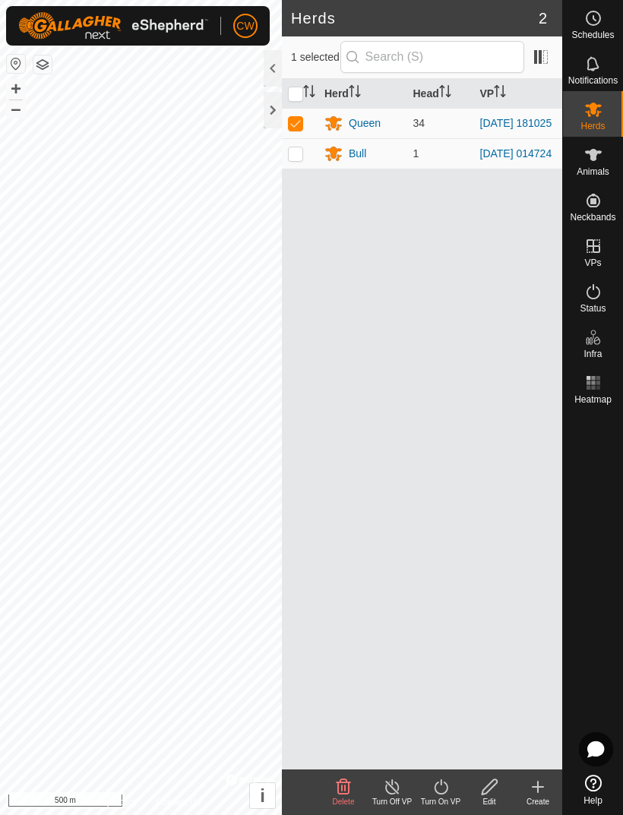
click at [438, 788] on icon at bounding box center [441, 787] width 19 height 18
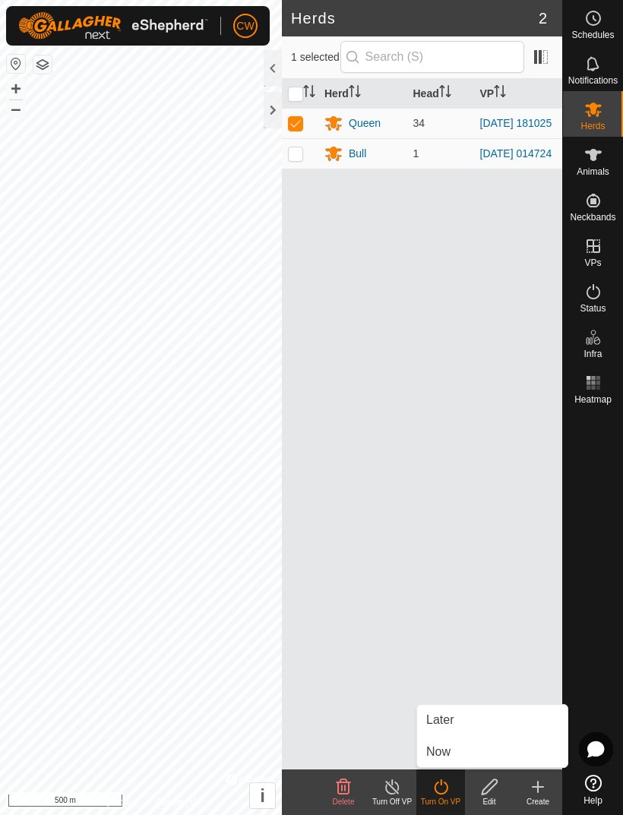
click at [461, 755] on link "Now" at bounding box center [492, 752] width 150 height 30
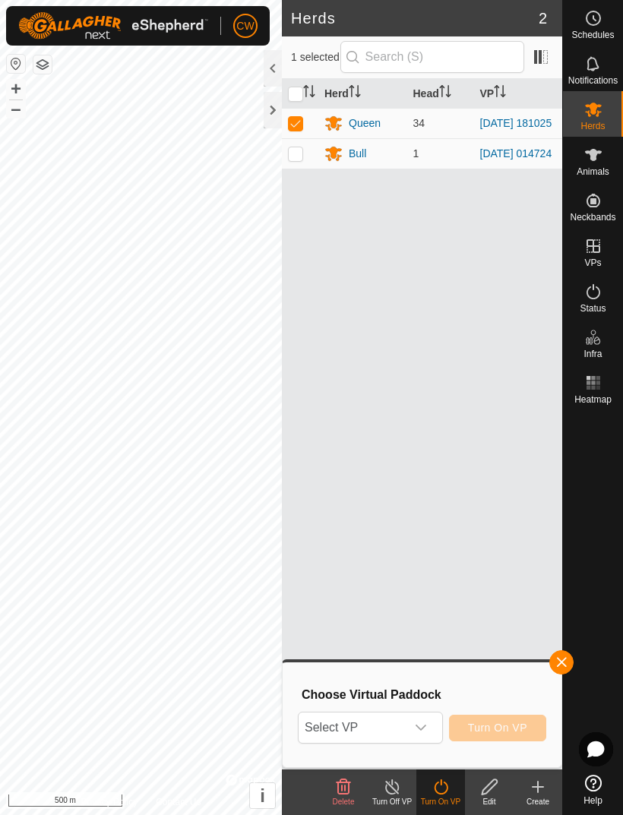
click at [424, 732] on icon "dropdown trigger" at bounding box center [421, 728] width 12 height 12
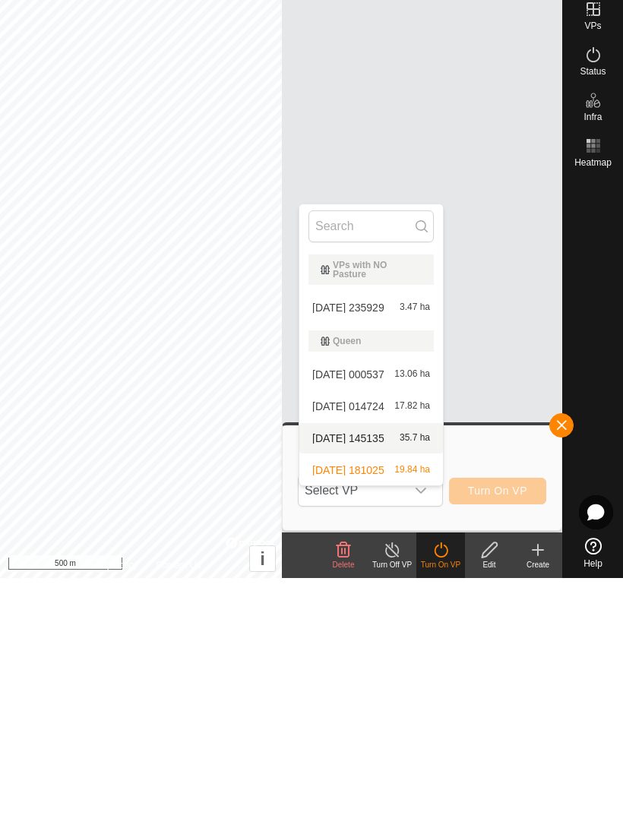
click at [385, 666] on div "2025-08-03 145135 35.7 ha" at bounding box center [370, 675] width 125 height 18
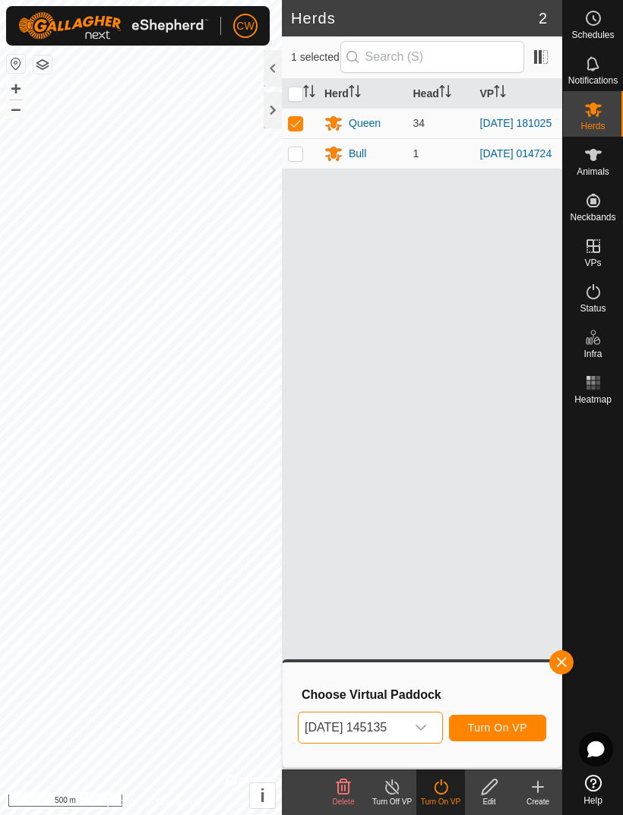
click at [507, 730] on span "Turn On VP" at bounding box center [497, 728] width 59 height 12
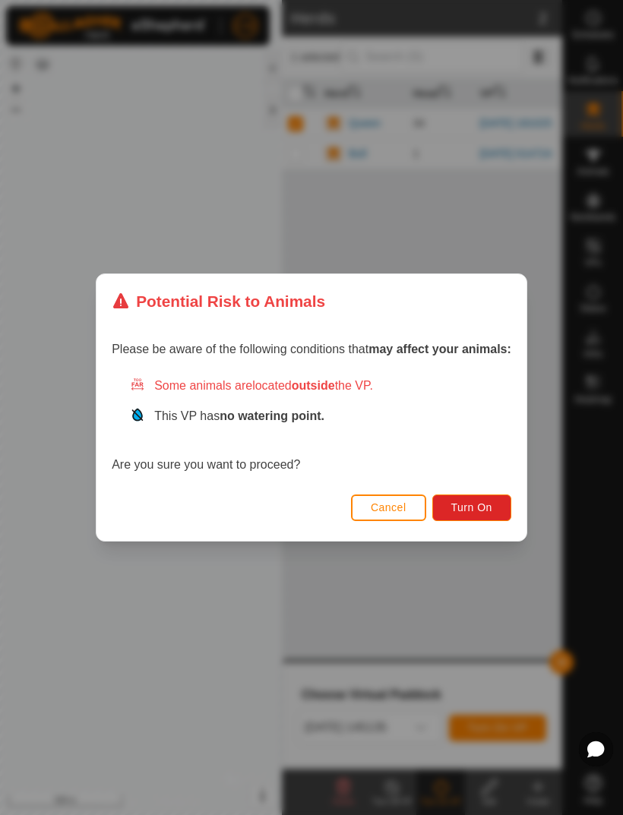
click at [491, 520] on button "Turn On" at bounding box center [471, 508] width 79 height 27
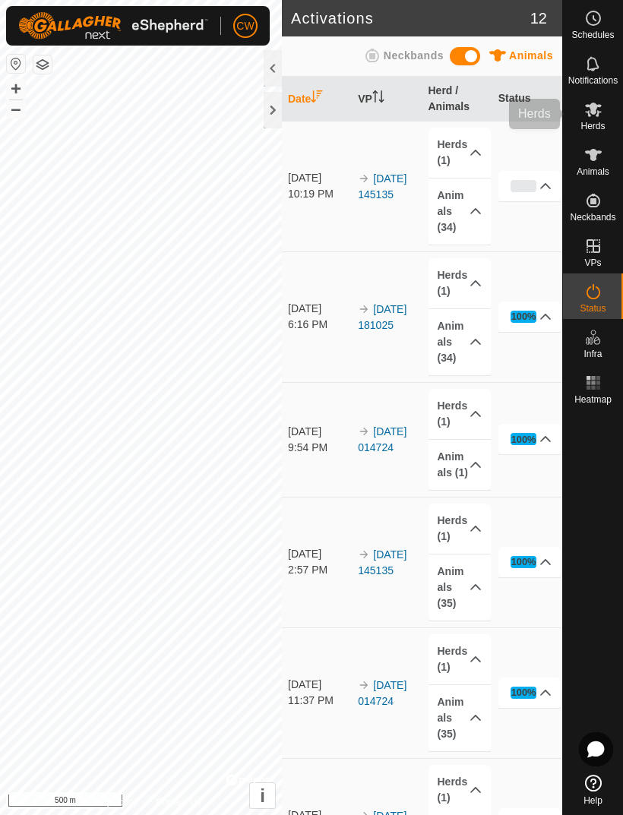
click at [584, 115] on icon at bounding box center [593, 109] width 18 height 18
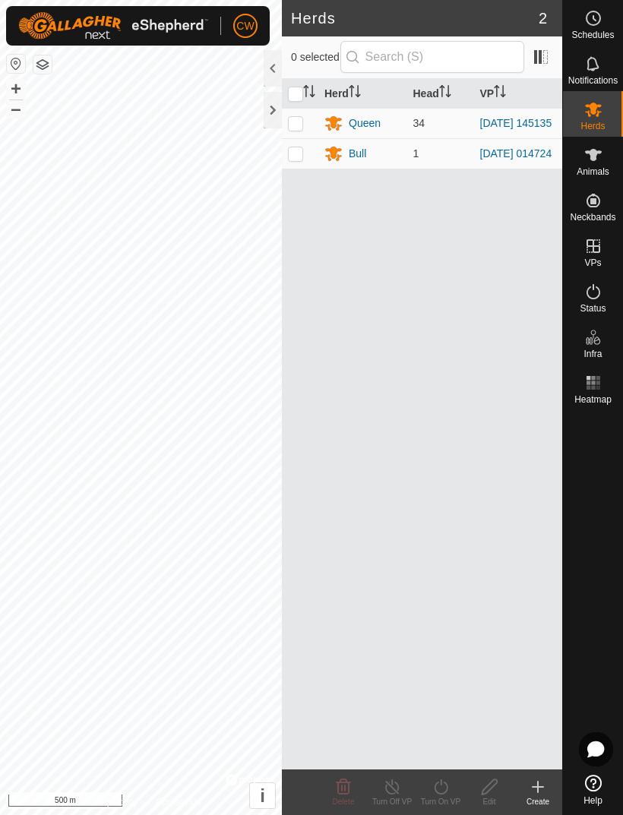
click at [289, 121] on p-checkbox at bounding box center [295, 123] width 15 height 12
checkbox input "true"
click at [444, 790] on icon at bounding box center [441, 787] width 19 height 18
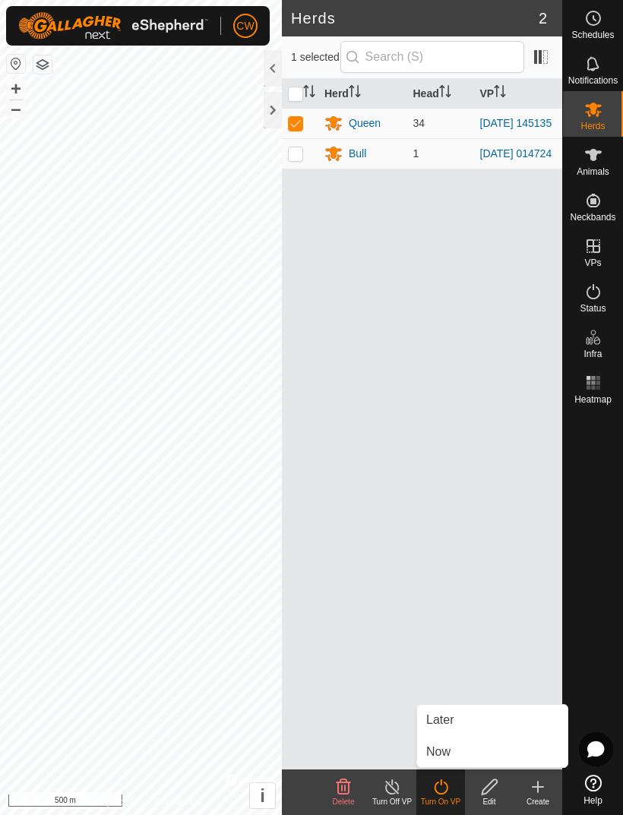
click at [463, 757] on link "Now" at bounding box center [492, 752] width 150 height 30
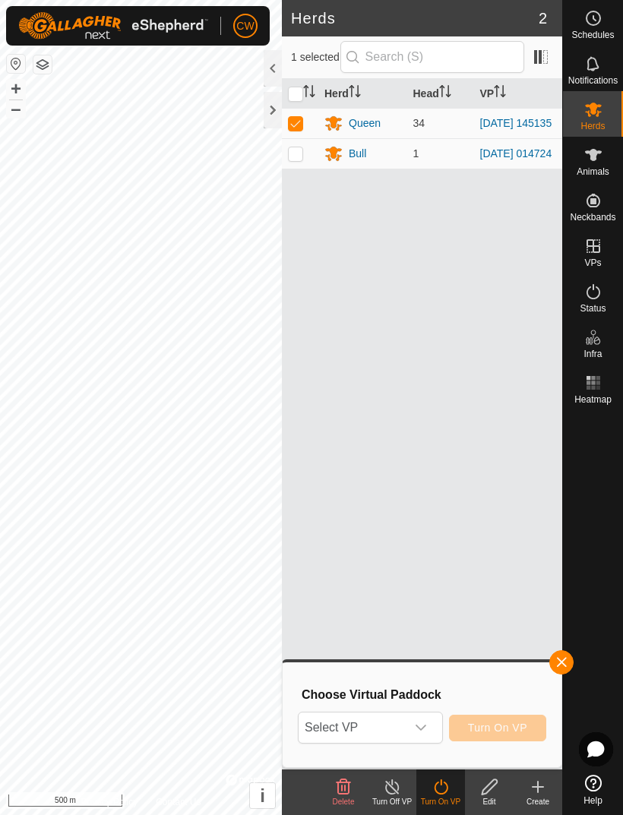
click at [430, 729] on div "dropdown trigger" at bounding box center [421, 728] width 30 height 30
click at [419, 728] on icon "dropdown trigger" at bounding box center [421, 728] width 12 height 12
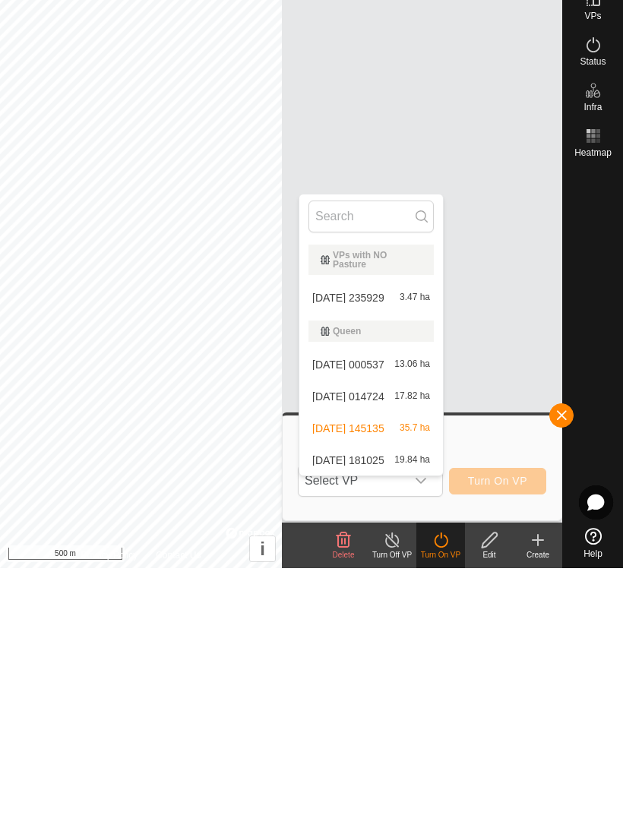
click at [377, 698] on div "2025-08-24 181025 19.84 ha" at bounding box center [370, 707] width 125 height 18
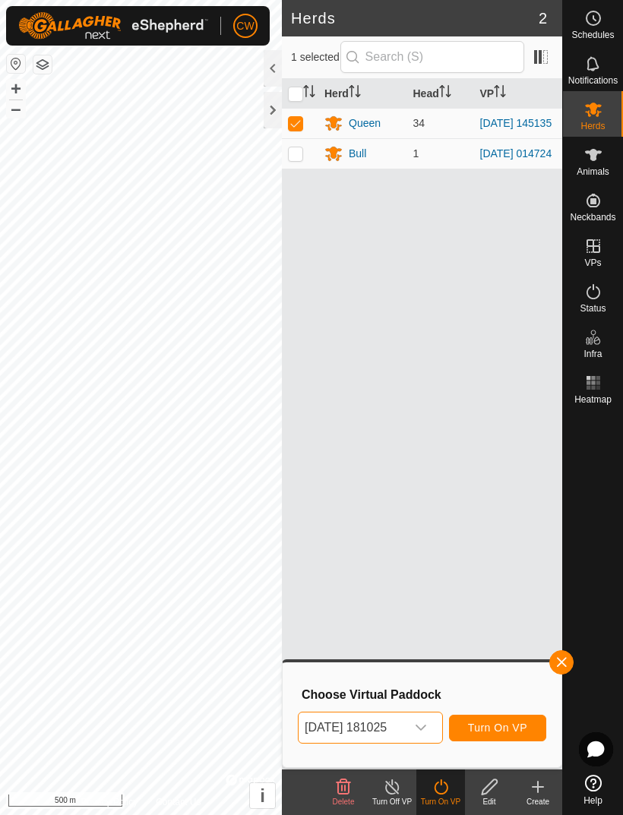
click at [510, 732] on span "Turn On VP" at bounding box center [497, 728] width 59 height 12
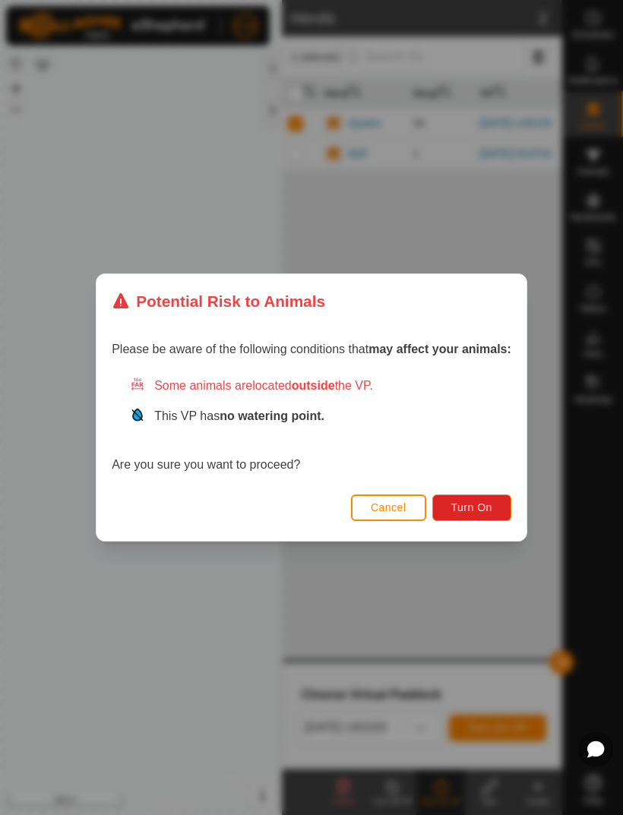
click at [488, 516] on button "Turn On" at bounding box center [471, 508] width 79 height 27
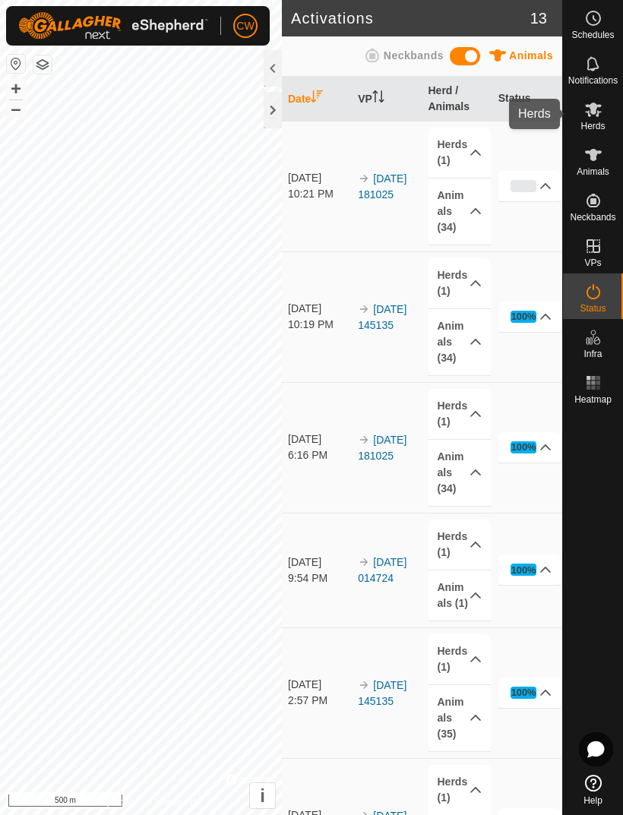
click at [593, 117] on icon at bounding box center [593, 109] width 18 height 18
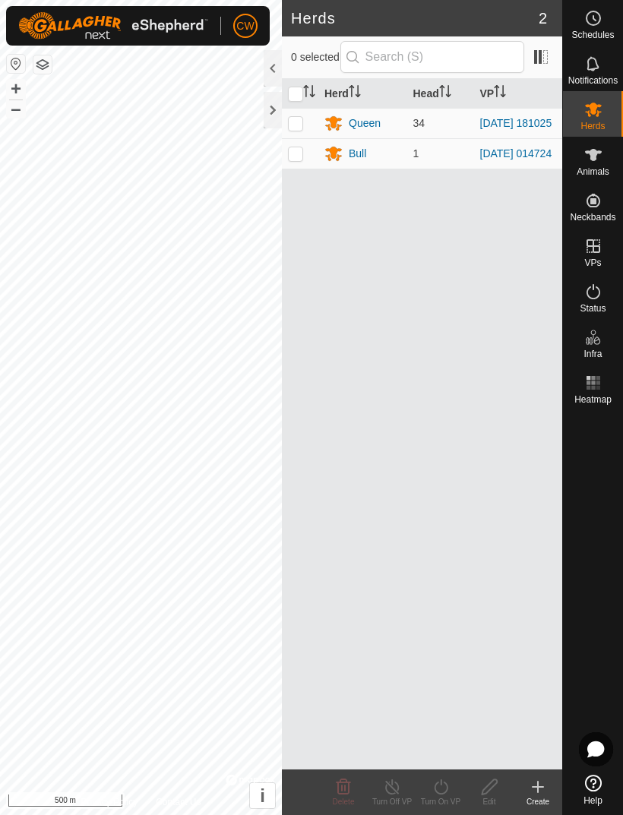
click at [372, 132] on div "Queen" at bounding box center [362, 123] width 77 height 18
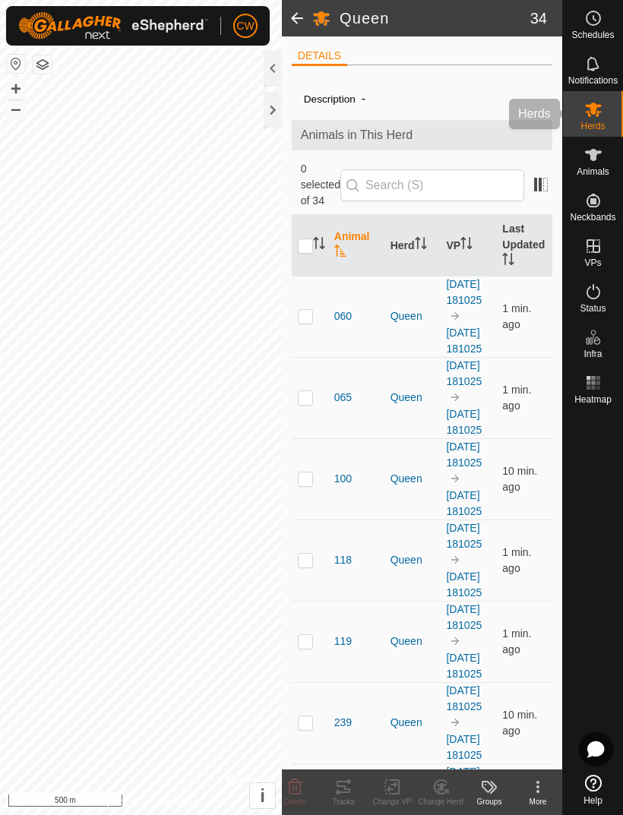
click at [598, 125] on span "Herds" at bounding box center [592, 126] width 24 height 9
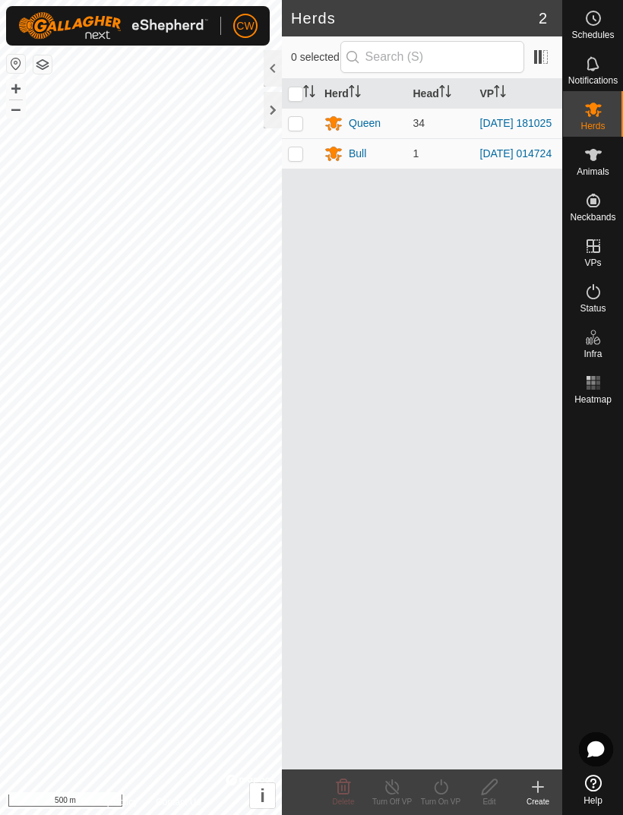
click at [306, 135] on td at bounding box center [300, 123] width 36 height 30
checkbox input "true"
click at [443, 799] on div "Turn On VP" at bounding box center [440, 801] width 49 height 11
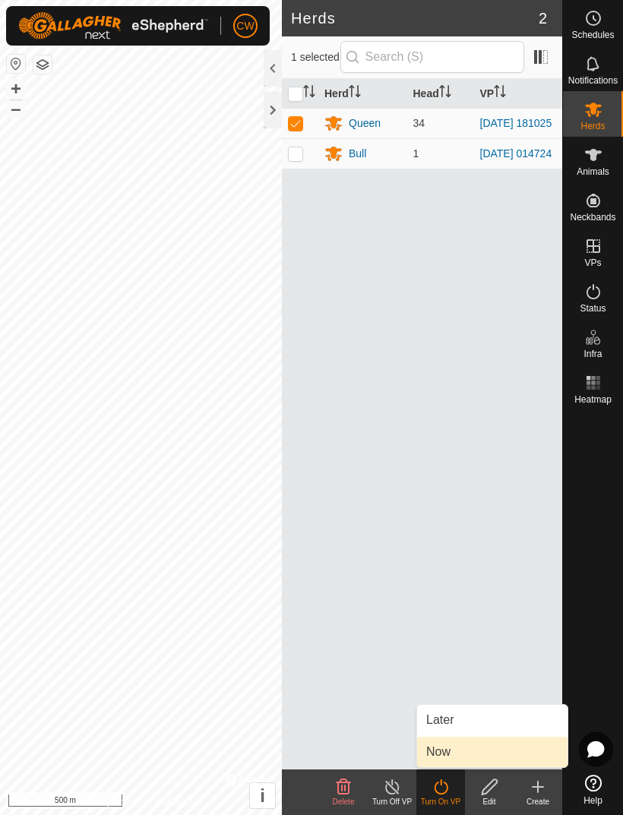
click at [451, 755] on span "Now" at bounding box center [438, 752] width 24 height 18
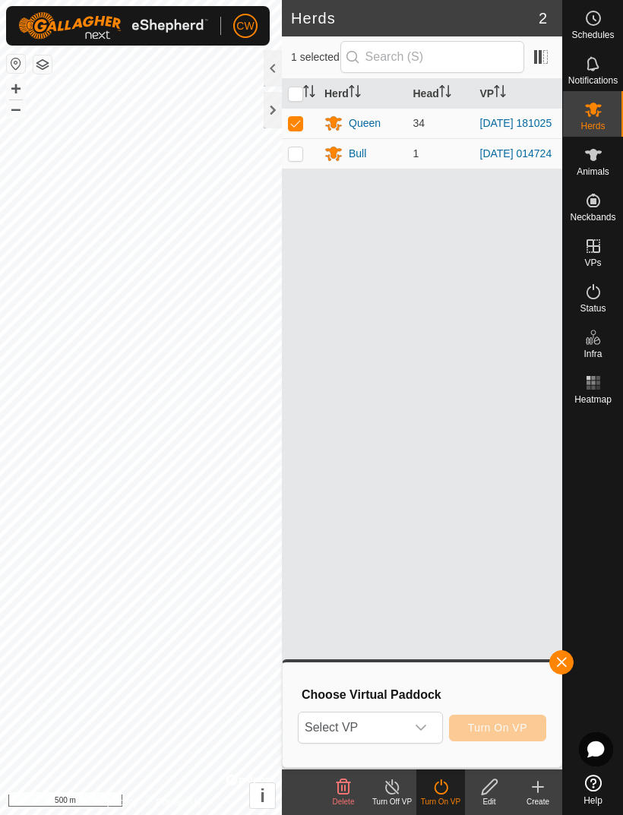
click at [425, 732] on icon "dropdown trigger" at bounding box center [421, 728] width 12 height 12
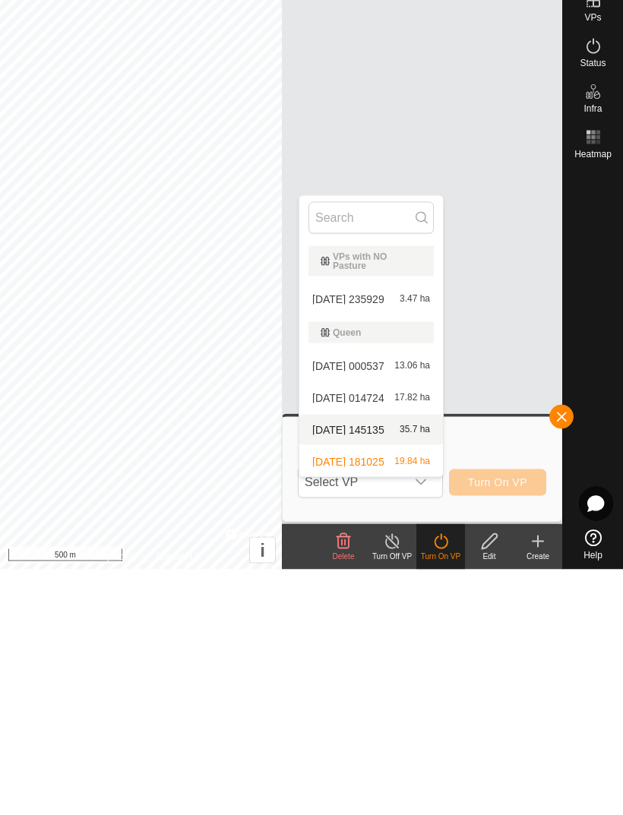
click at [398, 666] on div "2025-08-03 145135 35.7 ha" at bounding box center [370, 675] width 125 height 18
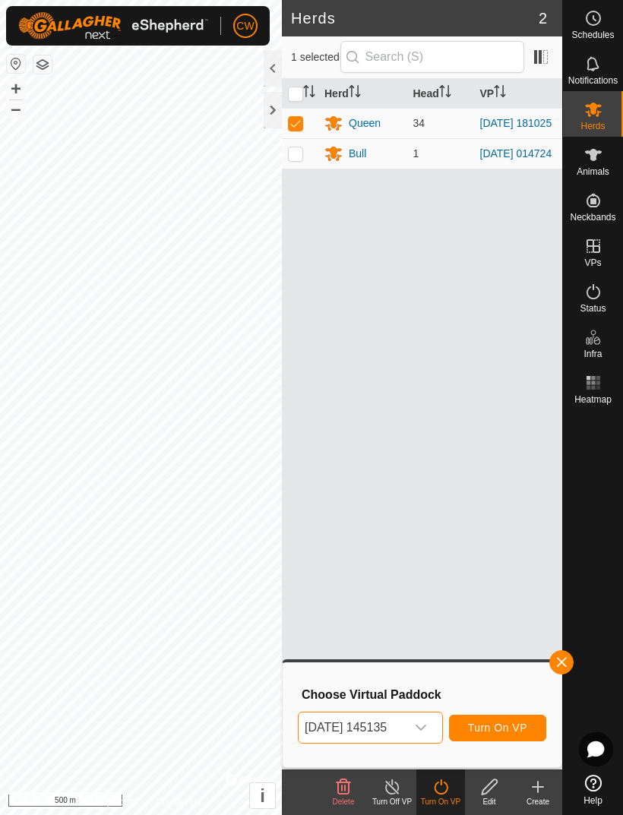
click at [507, 729] on span "Turn On VP" at bounding box center [497, 728] width 59 height 12
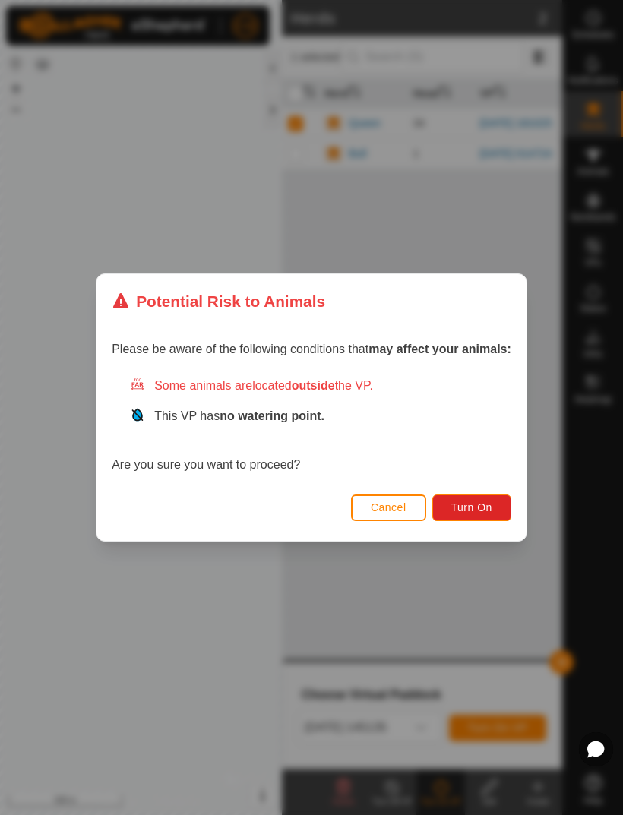
click at [488, 512] on span "Turn On" at bounding box center [471, 507] width 41 height 12
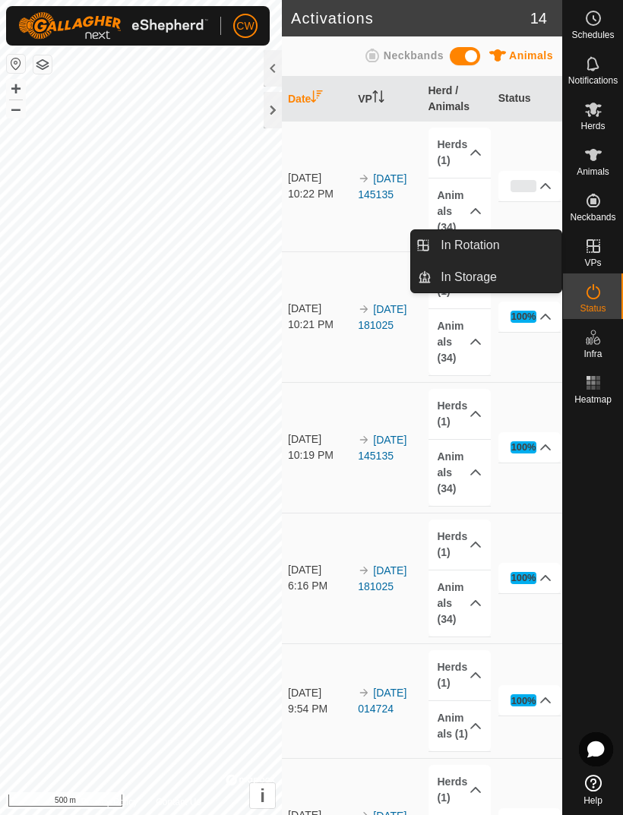
click at [482, 285] on span "In Storage" at bounding box center [469, 277] width 56 height 18
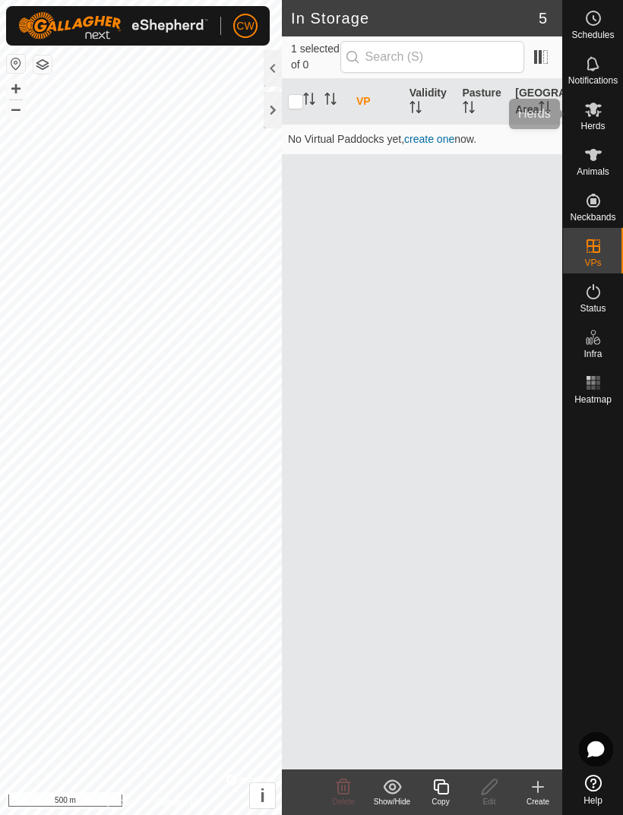
click at [598, 115] on icon at bounding box center [593, 110] width 17 height 14
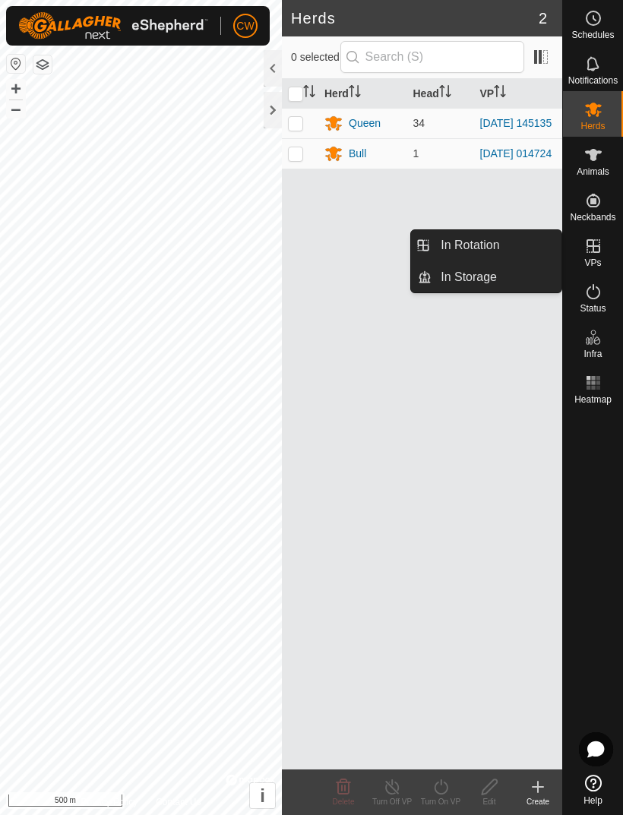
click at [485, 256] on link "In Rotation" at bounding box center [497, 245] width 130 height 30
